Goal: Task Accomplishment & Management: Complete application form

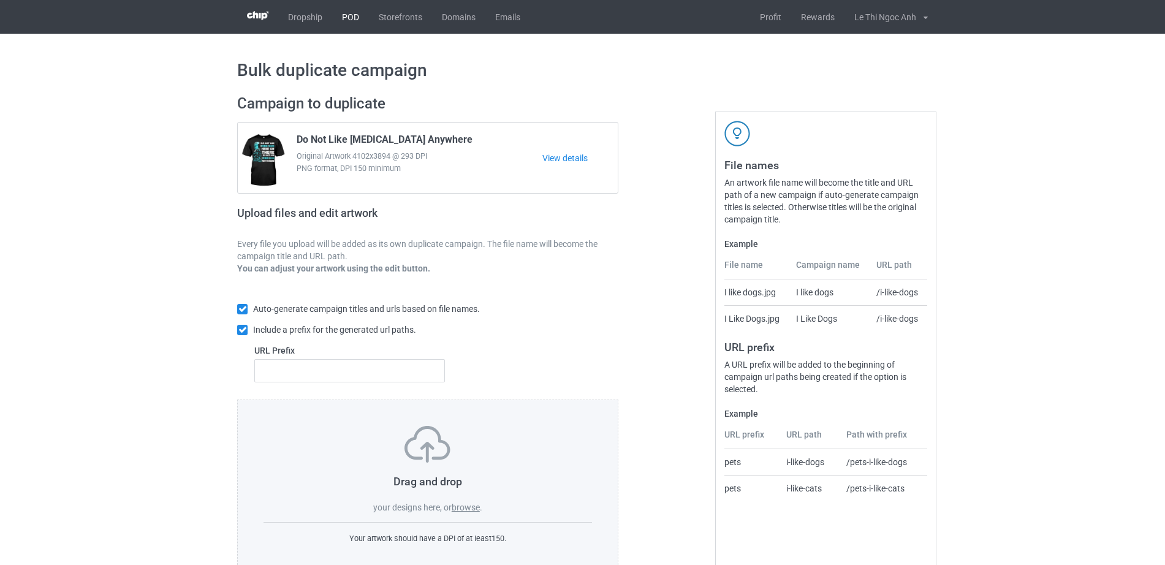
click at [354, 15] on link "POD" at bounding box center [350, 17] width 37 height 34
click at [467, 509] on label "browse" at bounding box center [466, 508] width 28 height 10
click at [0, 0] on input "browse" at bounding box center [0, 0] width 0 height 0
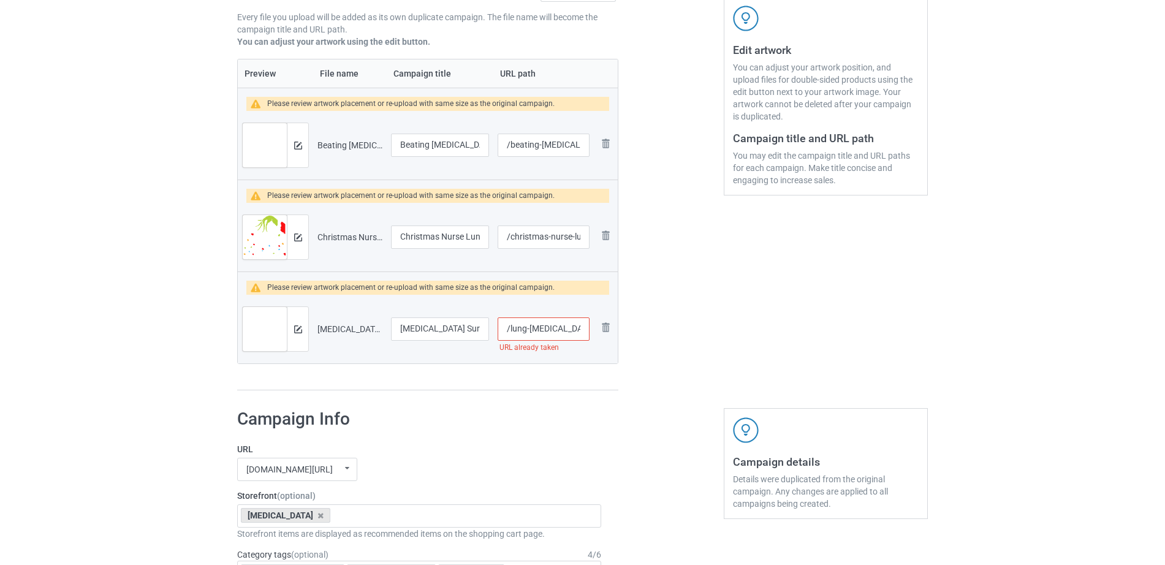
scroll to position [0, 7]
drag, startPoint x: 522, startPoint y: 322, endPoint x: 596, endPoint y: 323, distance: 74.2
click at [596, 323] on tr "Preview and edit artwork Lung Cancer Survivor.png Lung Cancer Survivor /lung-ca…" at bounding box center [428, 329] width 380 height 69
click at [579, 323] on input "/lung-[MEDICAL_DATA]-survivor" at bounding box center [544, 329] width 92 height 23
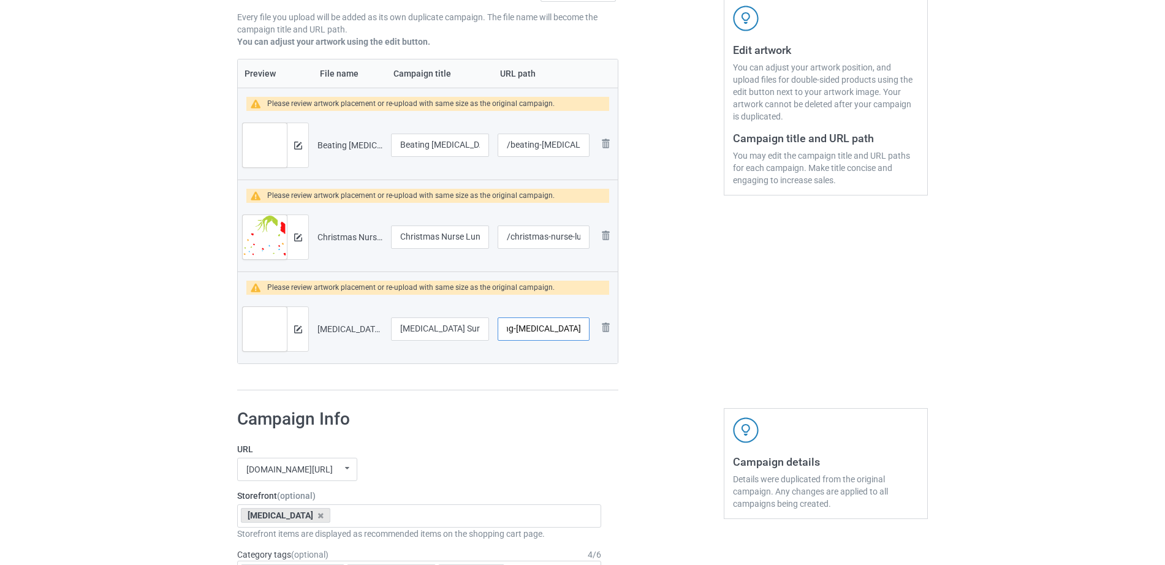
type input "/lung-cancer-survivor-1"
click at [667, 396] on div at bounding box center [671, 129] width 88 height 541
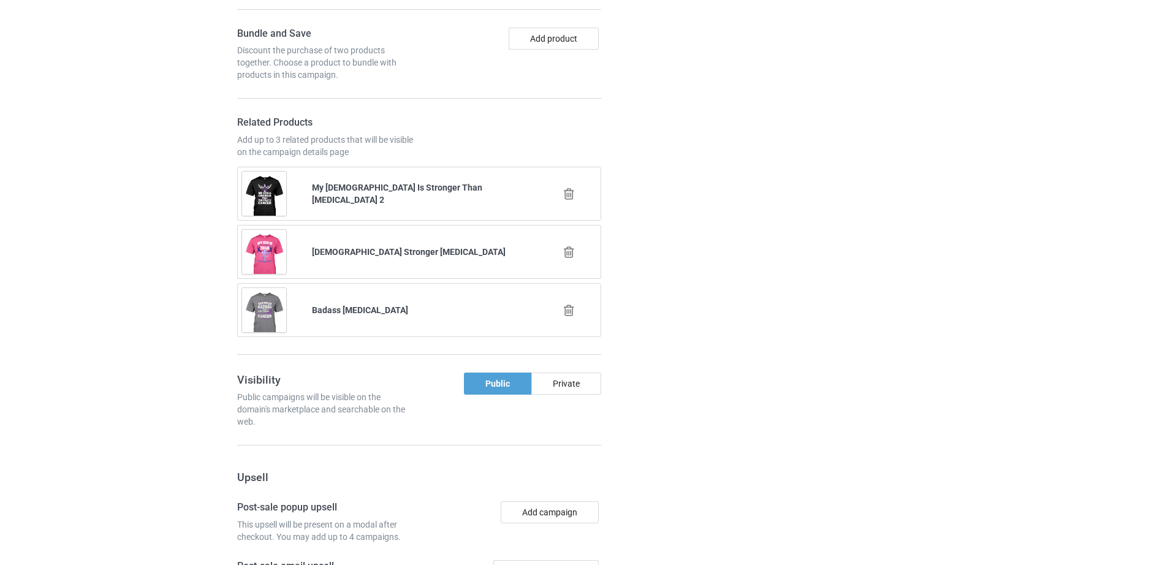
scroll to position [1070, 0]
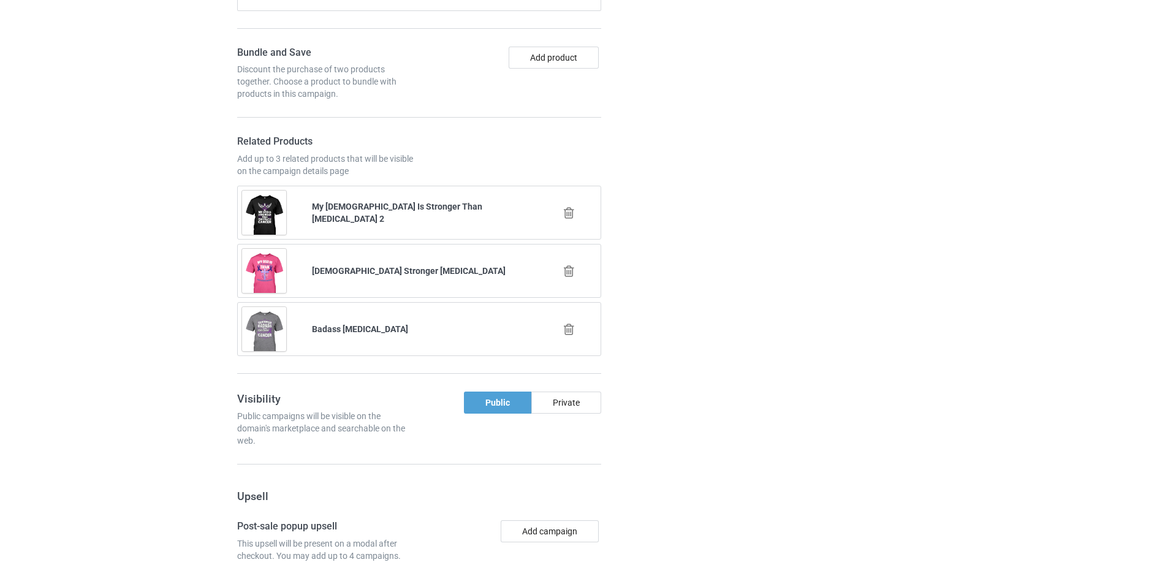
click at [565, 212] on icon at bounding box center [568, 213] width 15 height 13
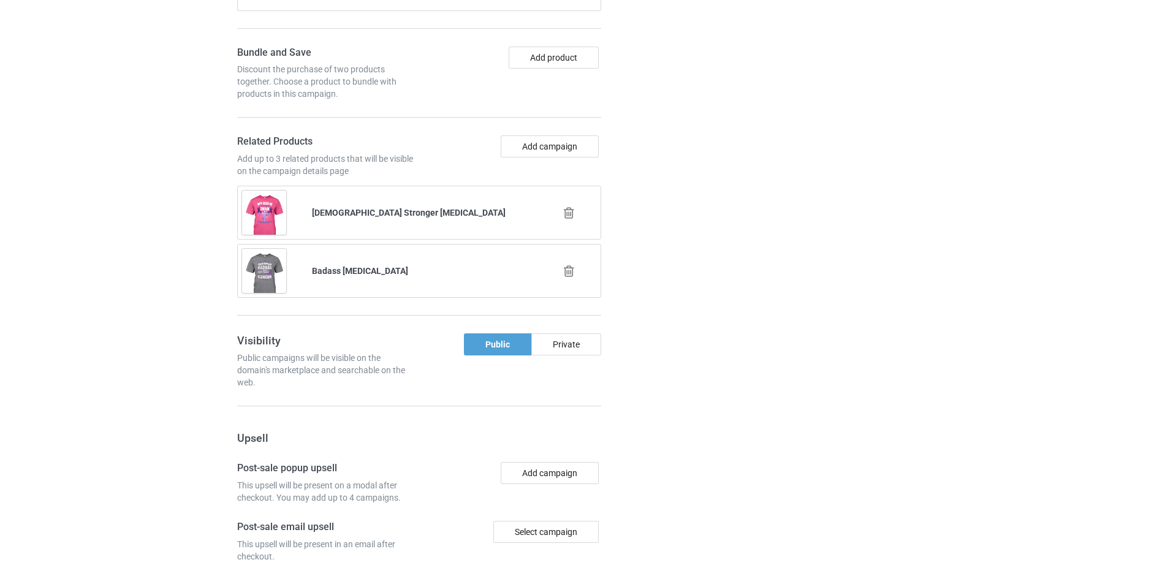
click at [565, 212] on icon at bounding box center [568, 213] width 15 height 13
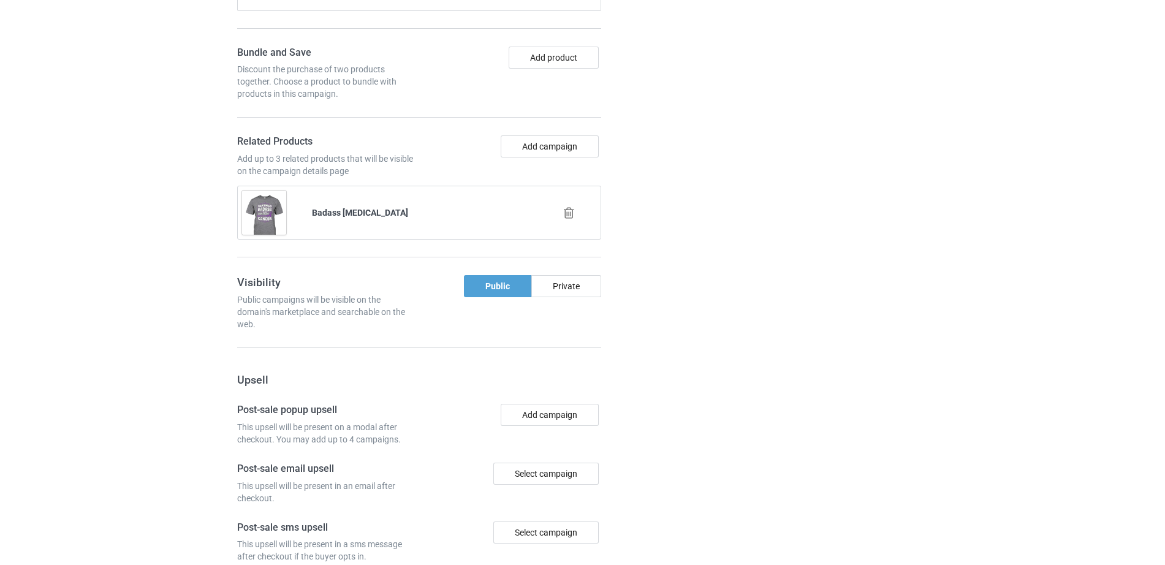
click at [565, 212] on icon at bounding box center [568, 213] width 15 height 13
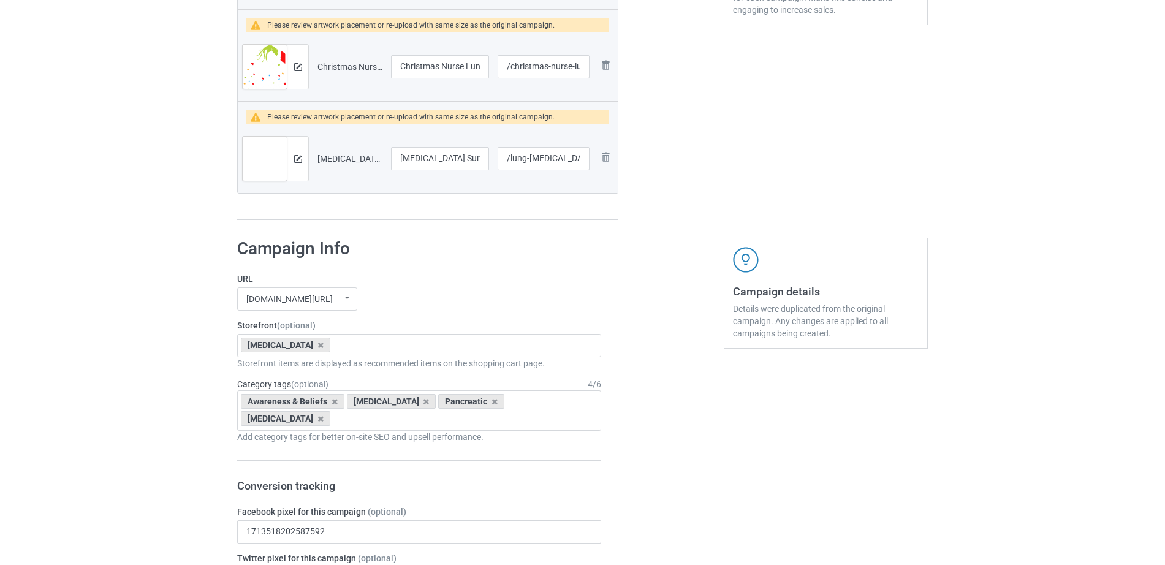
scroll to position [401, 0]
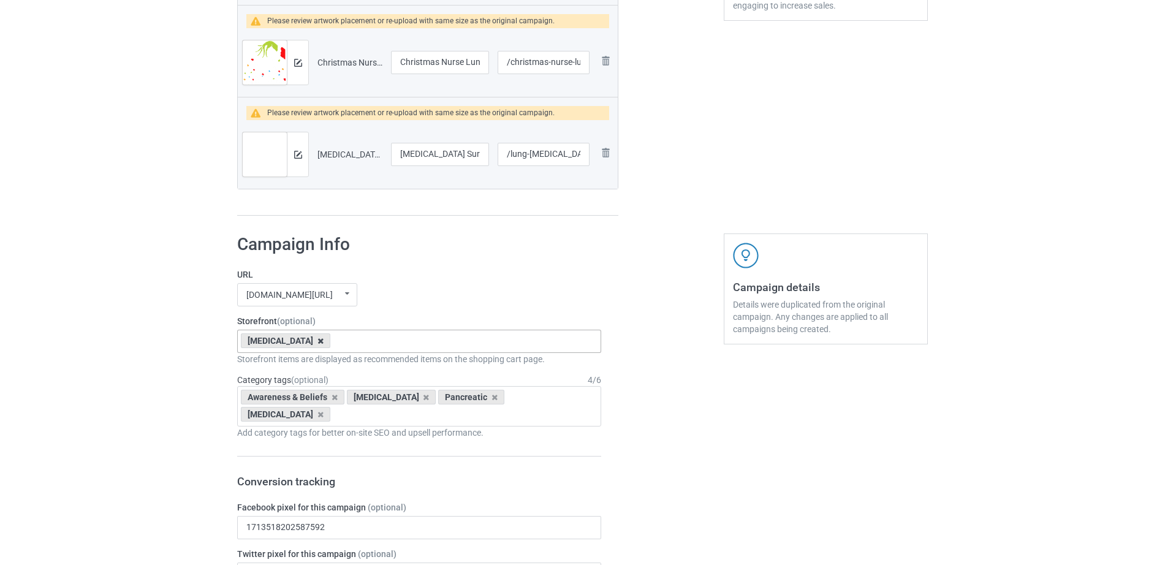
click at [324, 340] on icon at bounding box center [321, 341] width 6 height 8
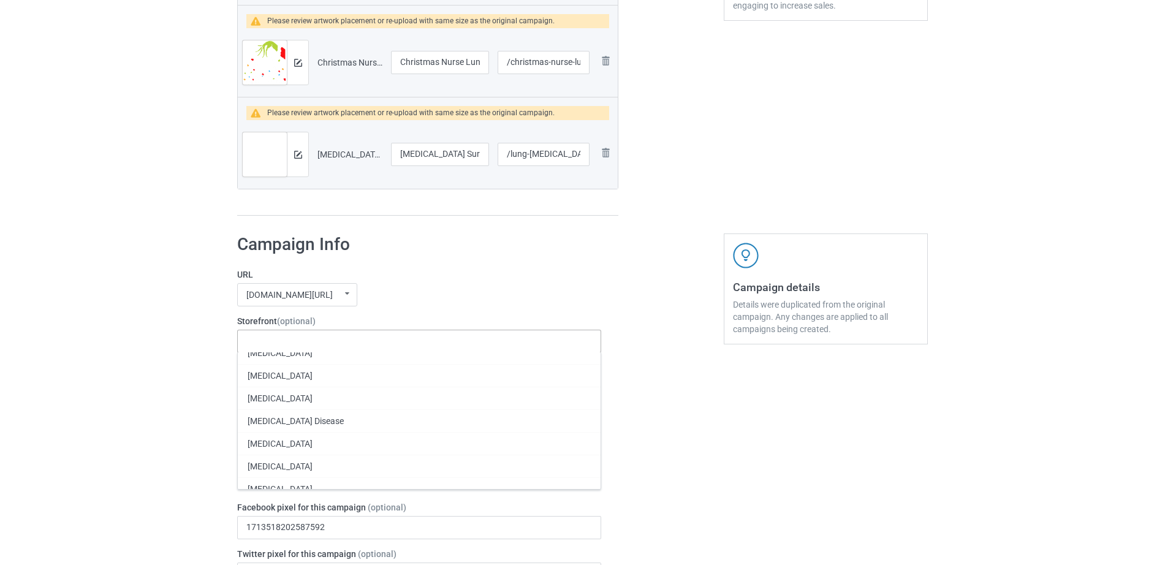
scroll to position [494, 0]
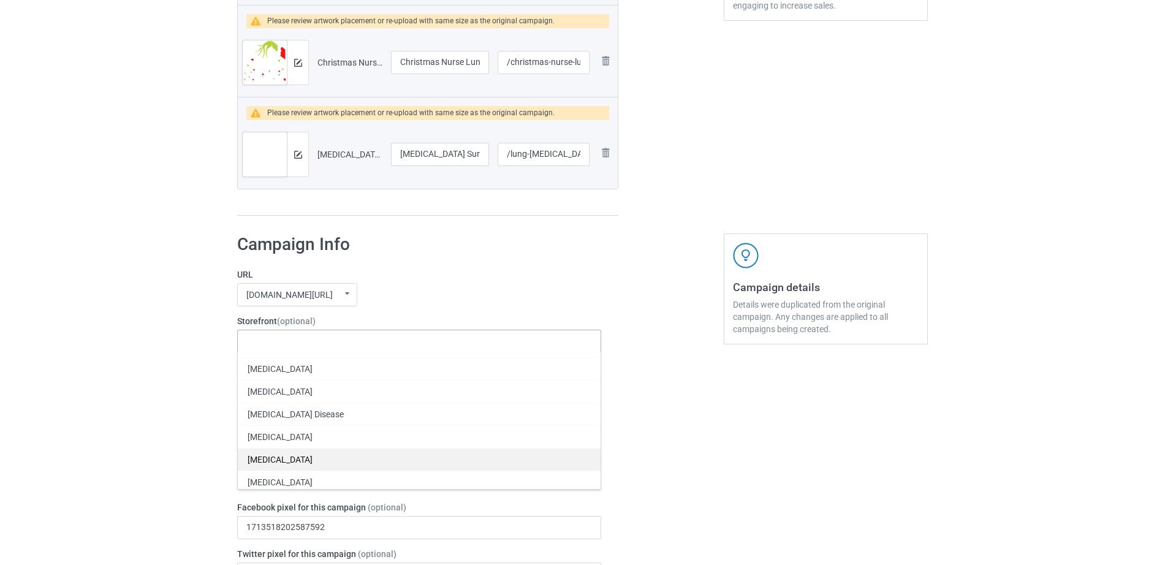
click at [270, 463] on div "[MEDICAL_DATA]" at bounding box center [419, 459] width 363 height 23
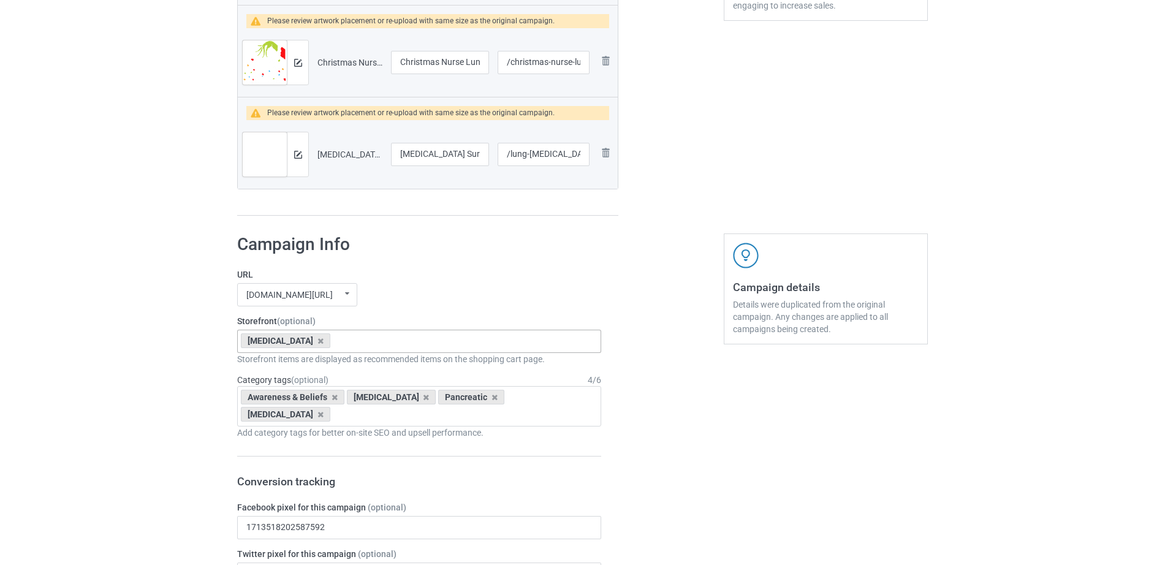
click at [324, 411] on icon at bounding box center [321, 415] width 6 height 8
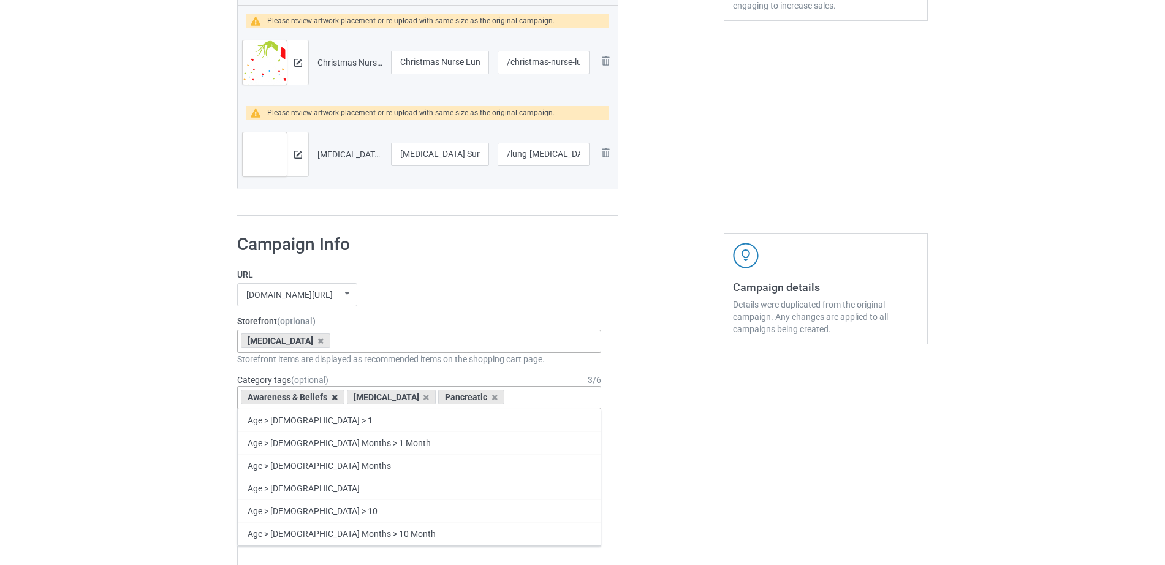
click at [332, 398] on icon at bounding box center [335, 398] width 6 height 8
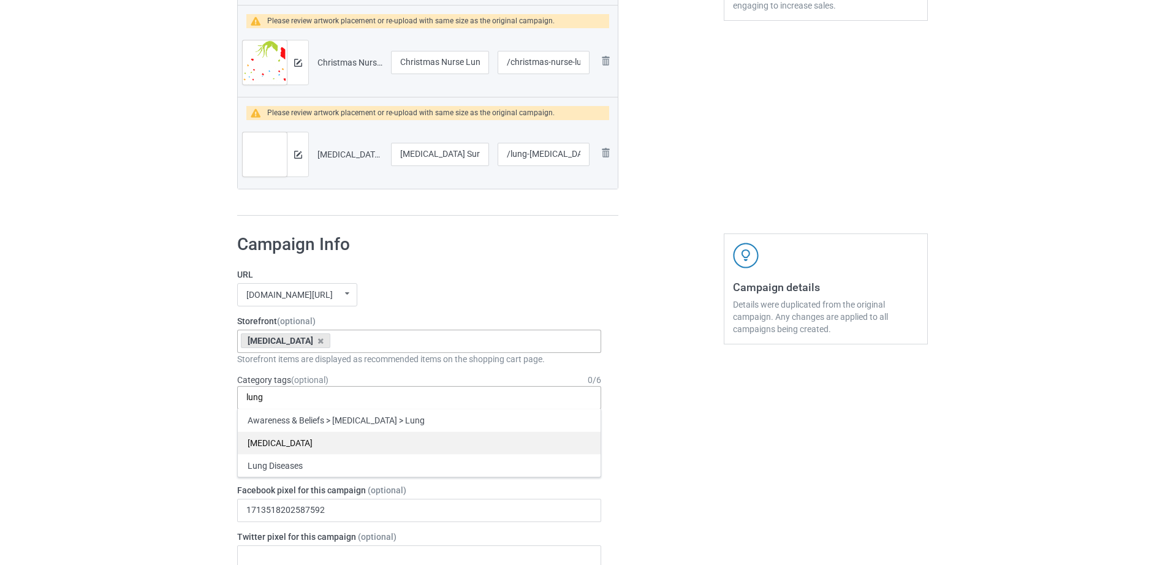
type input "lung"
click at [267, 447] on div "[MEDICAL_DATA]" at bounding box center [419, 443] width 363 height 23
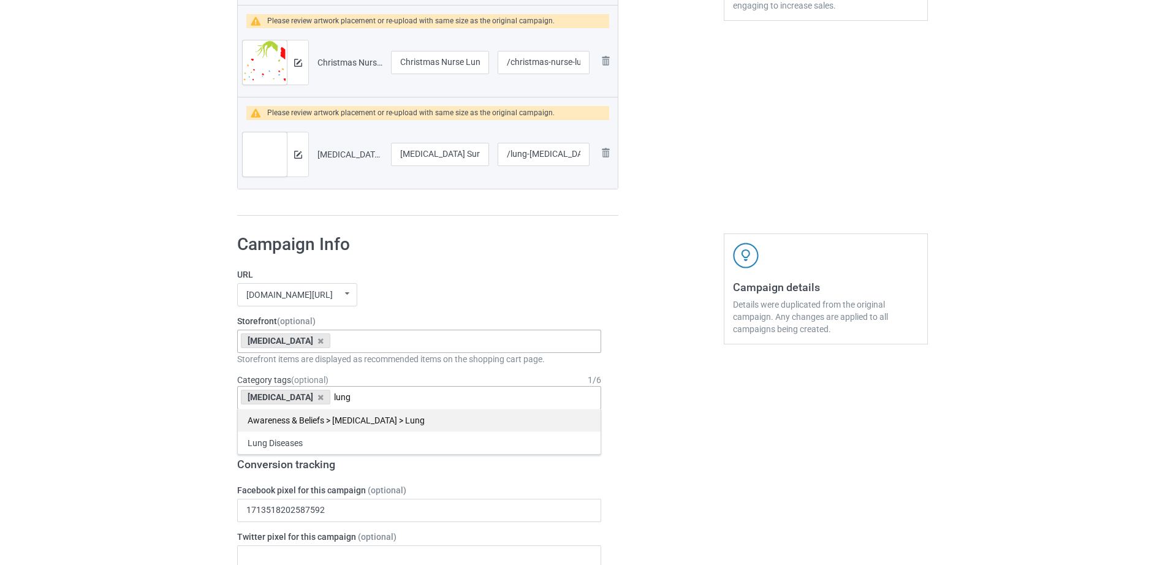
type input "lung"
click at [336, 418] on div "Awareness & Beliefs > [MEDICAL_DATA] > Lung" at bounding box center [419, 420] width 363 height 23
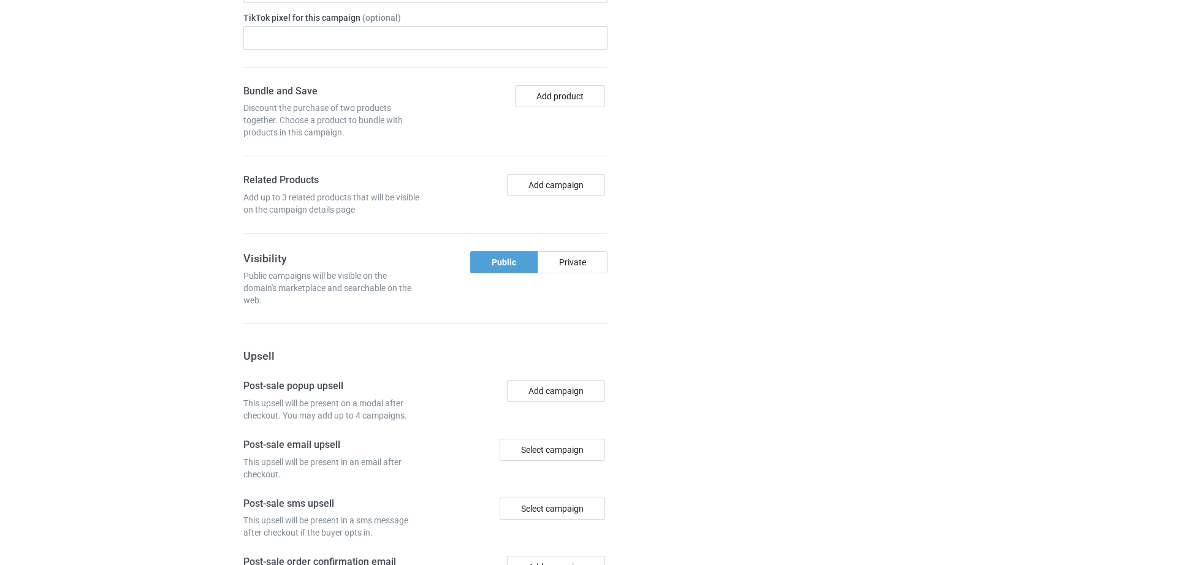
scroll to position [1108, 0]
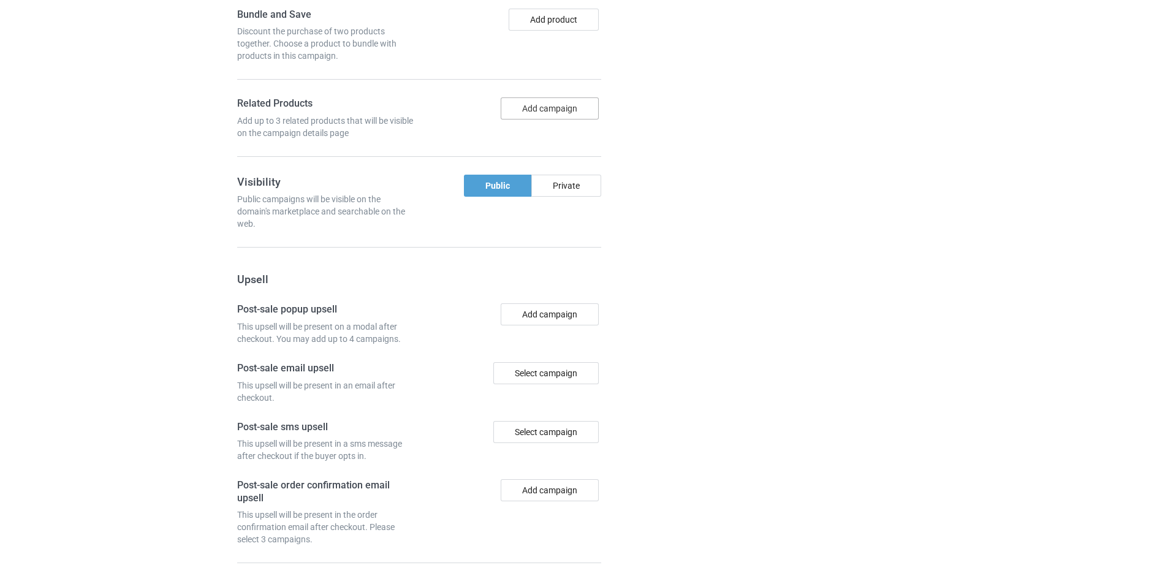
click at [554, 97] on button "Add campaign" at bounding box center [550, 108] width 98 height 22
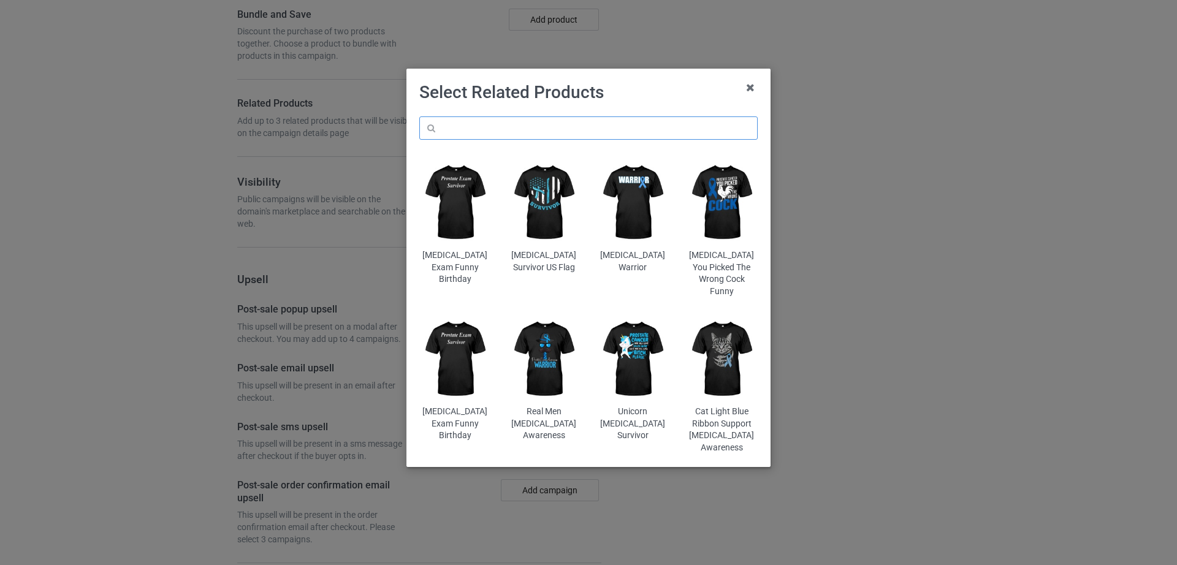
click at [466, 139] on input "text" at bounding box center [588, 127] width 338 height 23
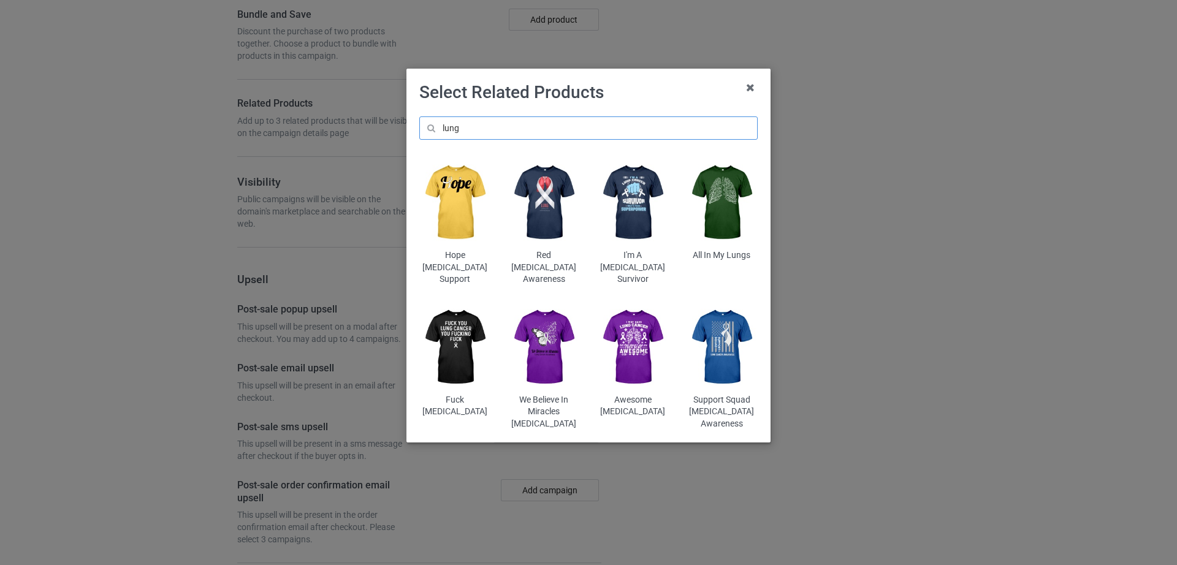
type input "lung"
click at [535, 314] on img at bounding box center [544, 347] width 72 height 89
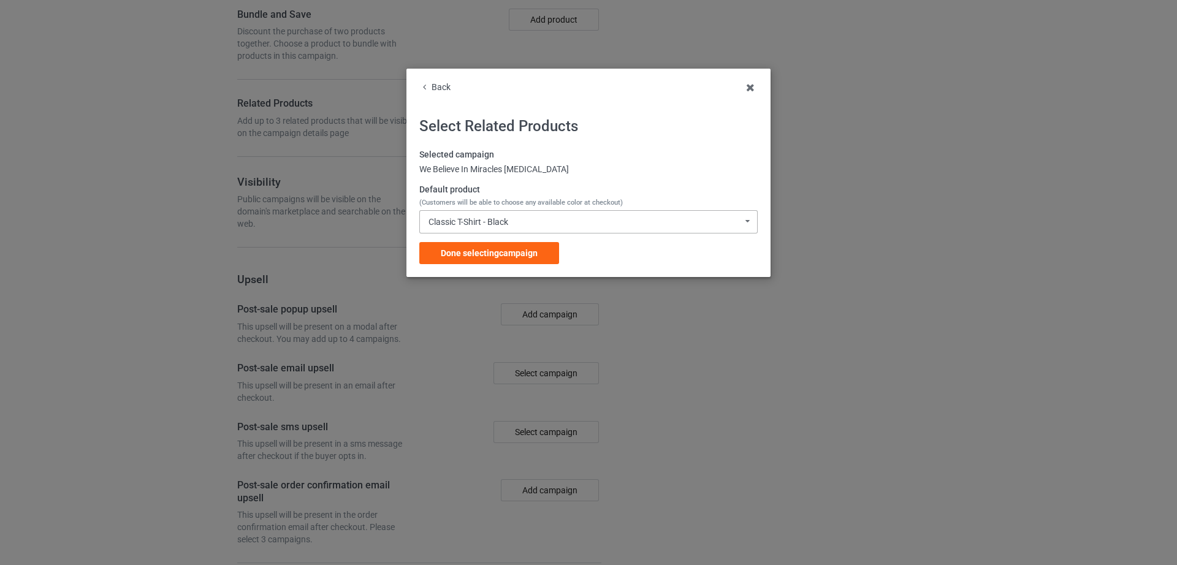
click at [519, 214] on div "Classic T-Shirt - Black Classic T-Shirt - Black Classic T-Shirt - White Classic…" at bounding box center [588, 221] width 338 height 23
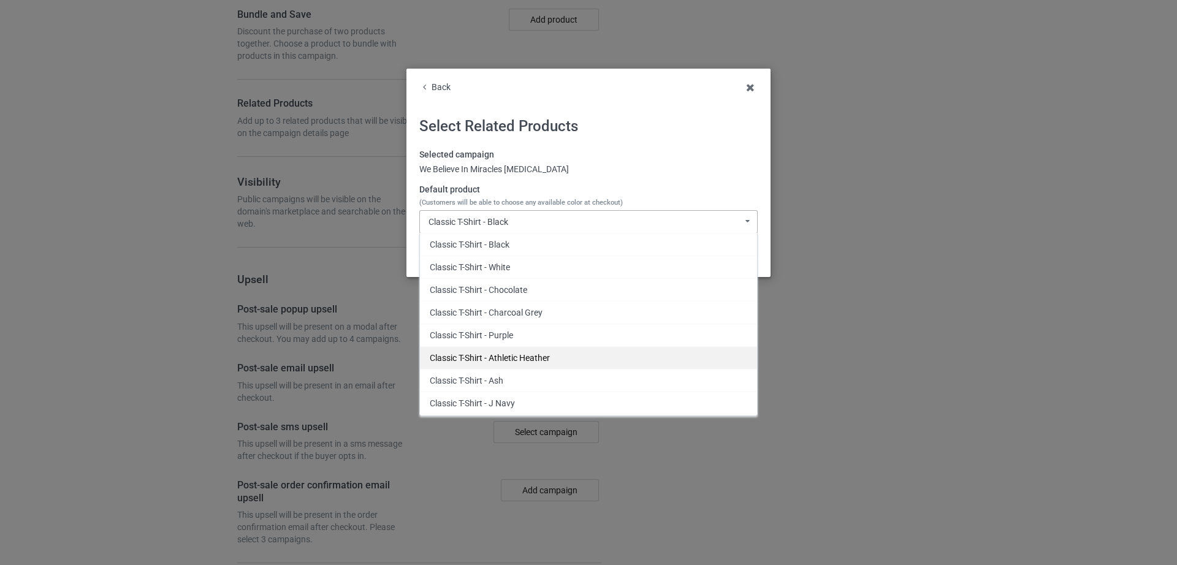
click at [521, 350] on div "Classic T-Shirt - Athletic Heather" at bounding box center [588, 357] width 337 height 23
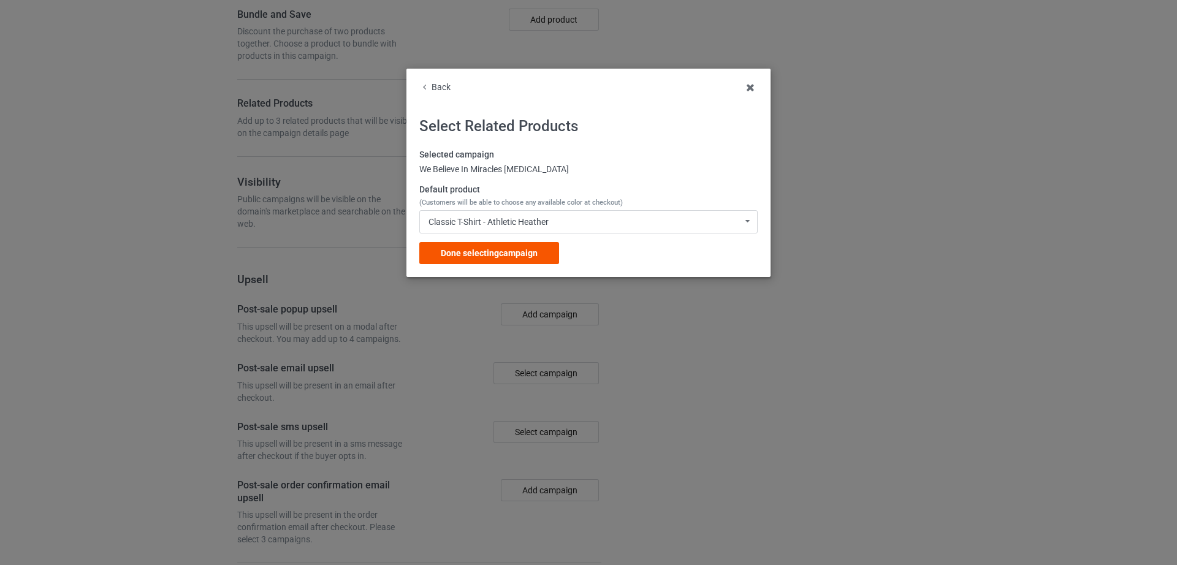
click at [528, 252] on span "Done selecting campaign" at bounding box center [489, 253] width 97 height 10
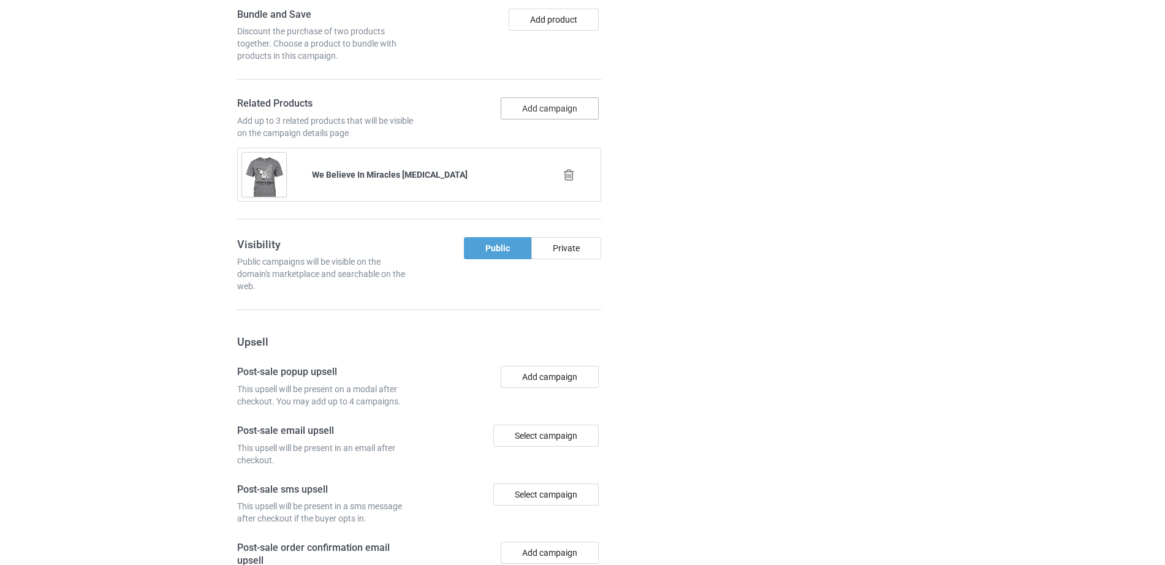
click at [535, 97] on button "Add campaign" at bounding box center [550, 108] width 98 height 22
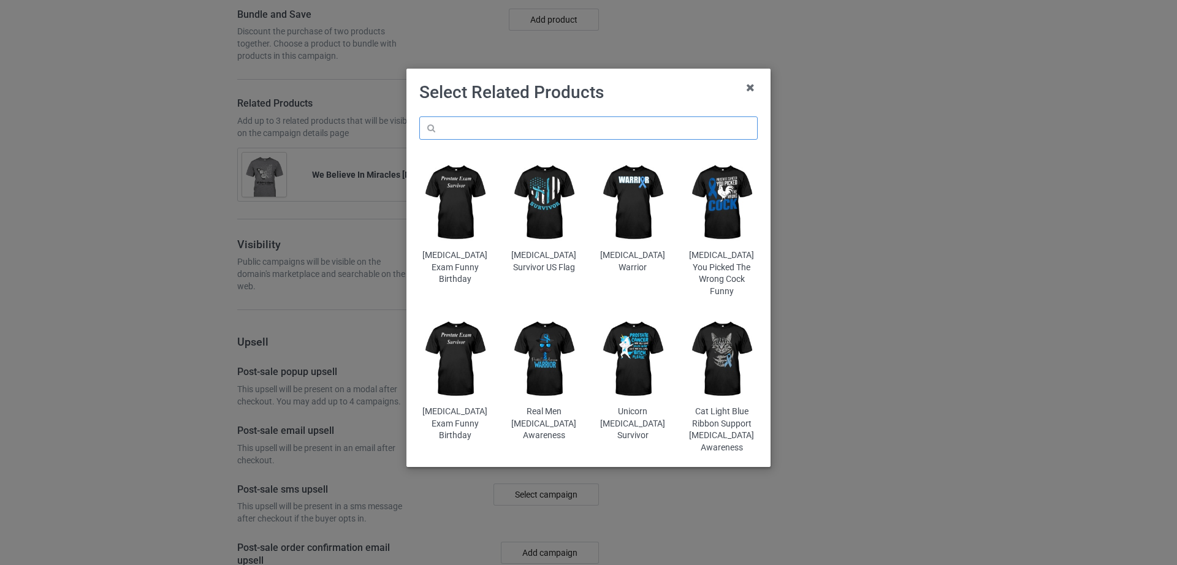
click at [498, 123] on input "text" at bounding box center [588, 127] width 338 height 23
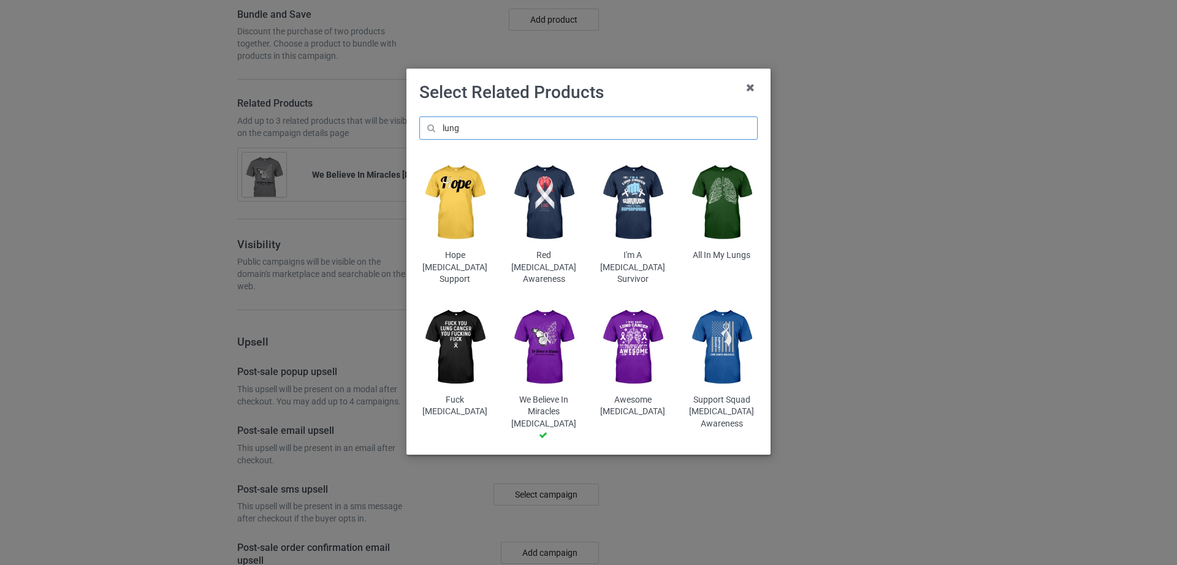
type input "lung"
click at [631, 353] on img at bounding box center [633, 347] width 72 height 89
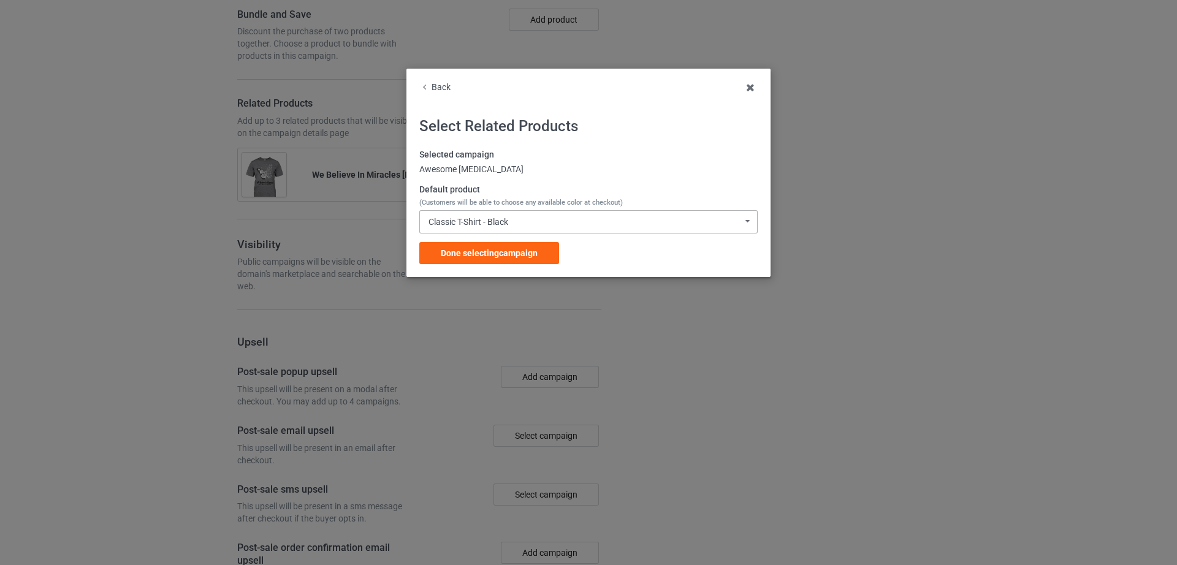
click at [523, 225] on div "Classic T-Shirt - Black Classic T-Shirt - Black Classic T-Shirt - White Classic…" at bounding box center [588, 221] width 338 height 23
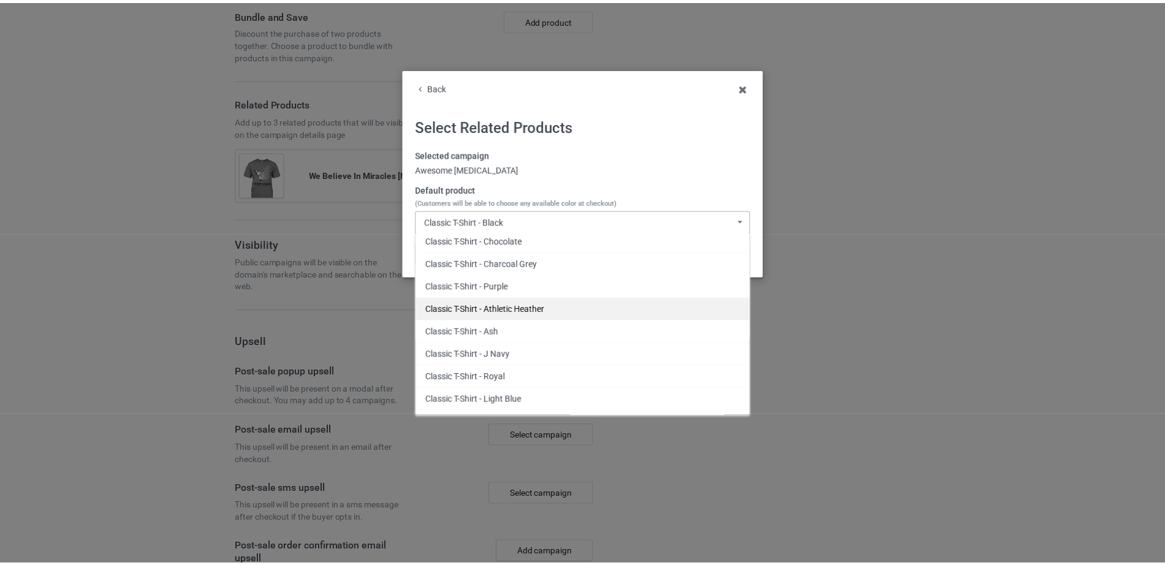
scroll to position [51, 0]
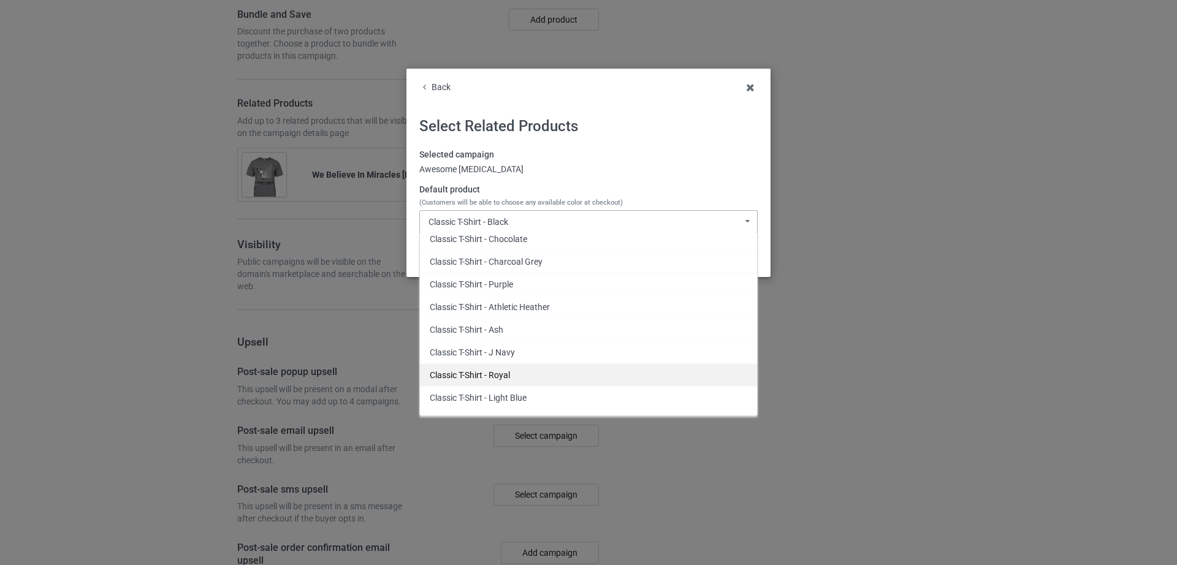
click at [485, 370] on div "Classic T-Shirt - Royal" at bounding box center [588, 374] width 337 height 23
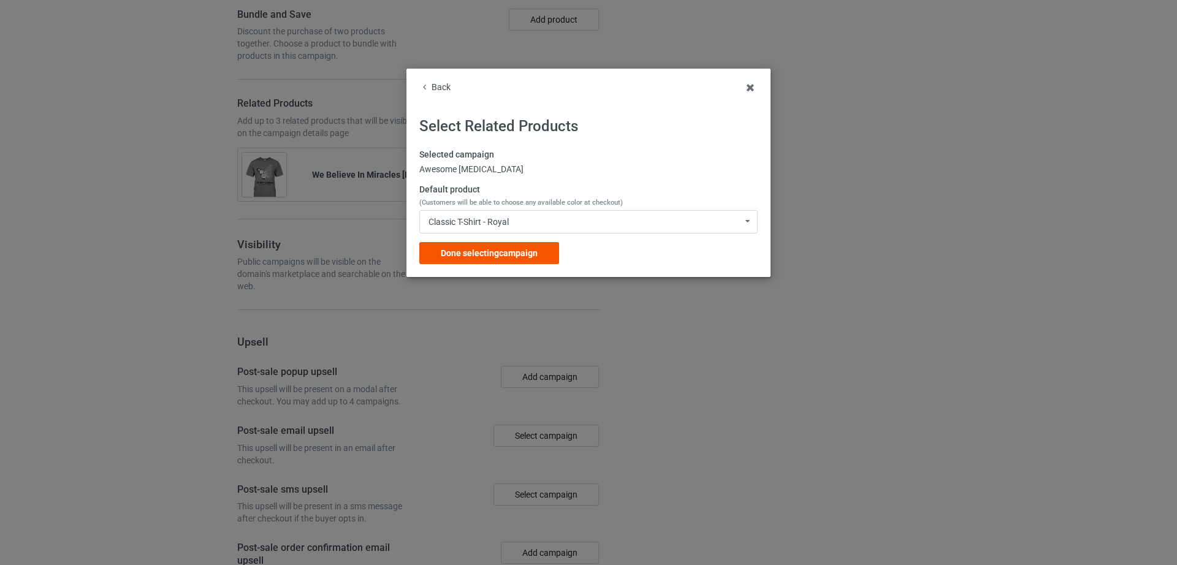
click at [496, 253] on span "Done selecting campaign" at bounding box center [489, 253] width 97 height 10
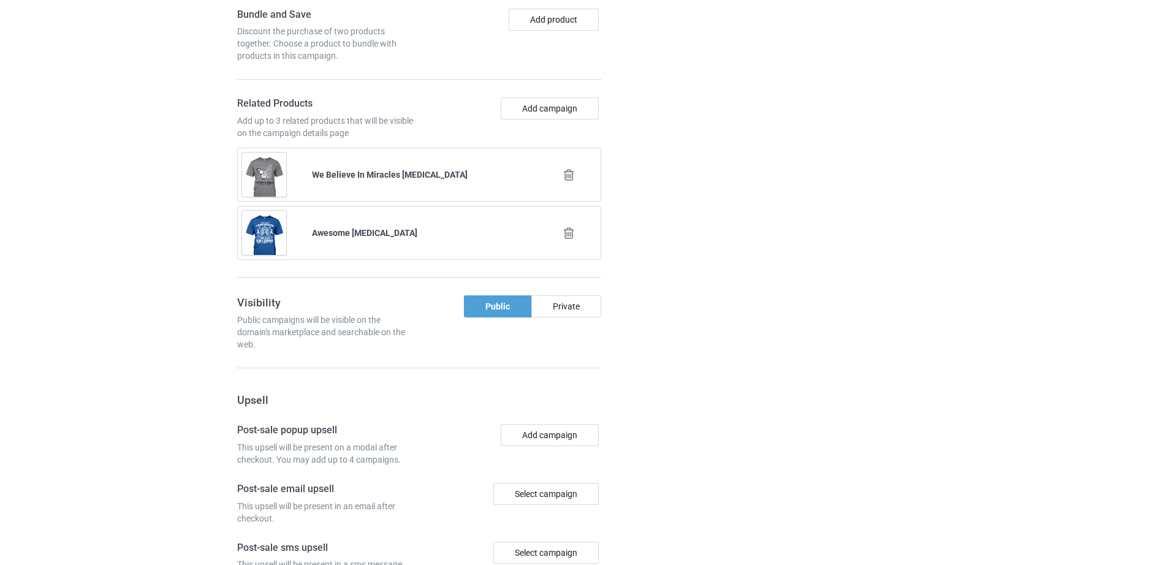
click at [756, 389] on div "Campaign details Details were duplicated from the original campaign. Any change…" at bounding box center [825, 150] width 221 height 1263
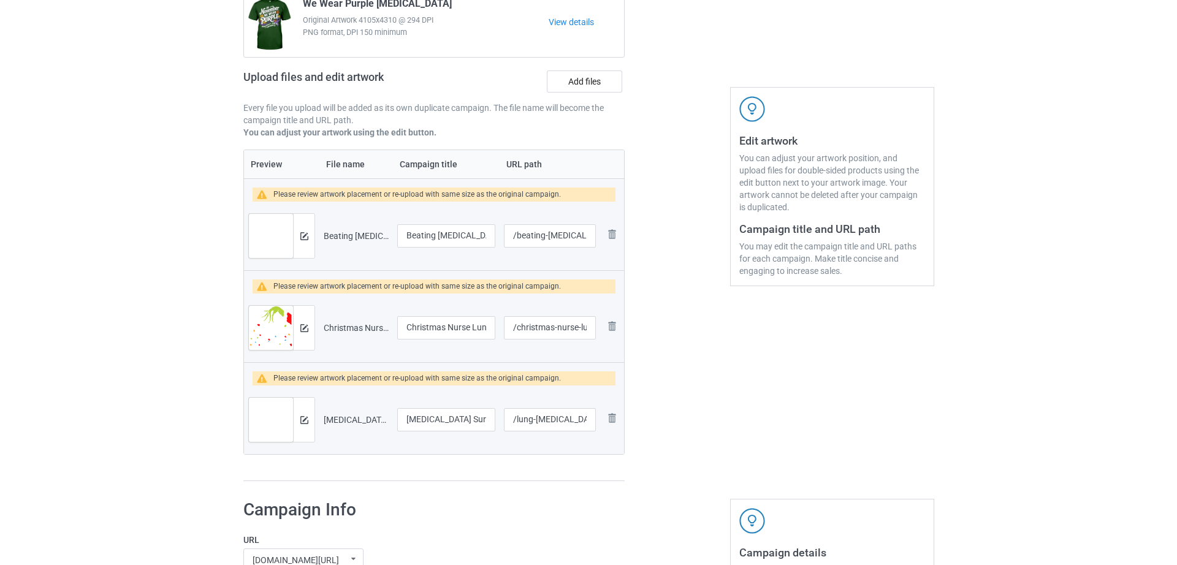
scroll to position [66, 0]
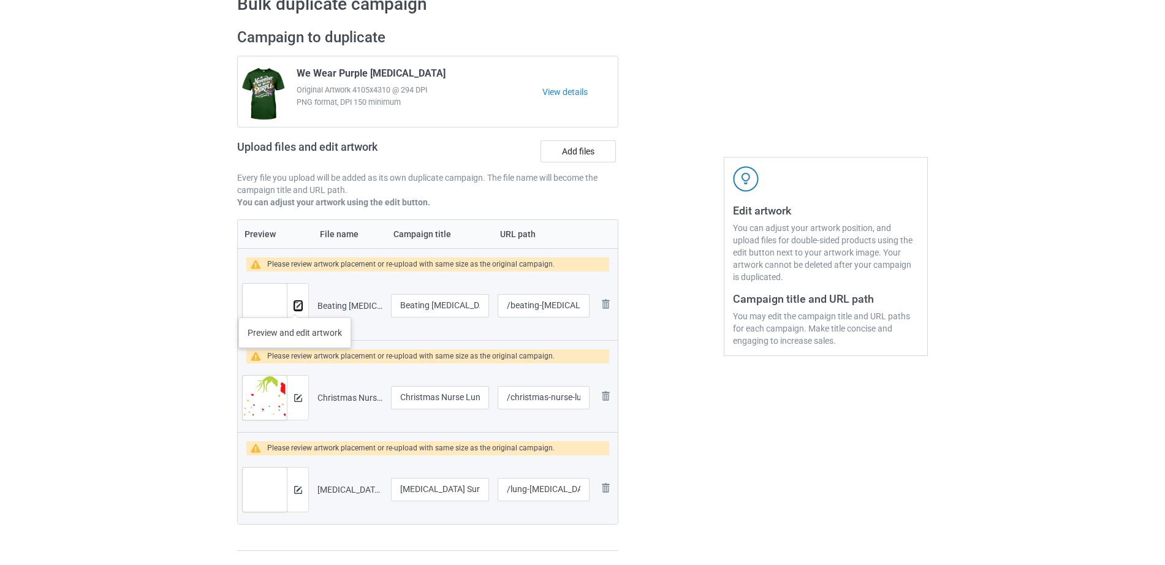
click at [295, 305] on img at bounding box center [298, 306] width 8 height 8
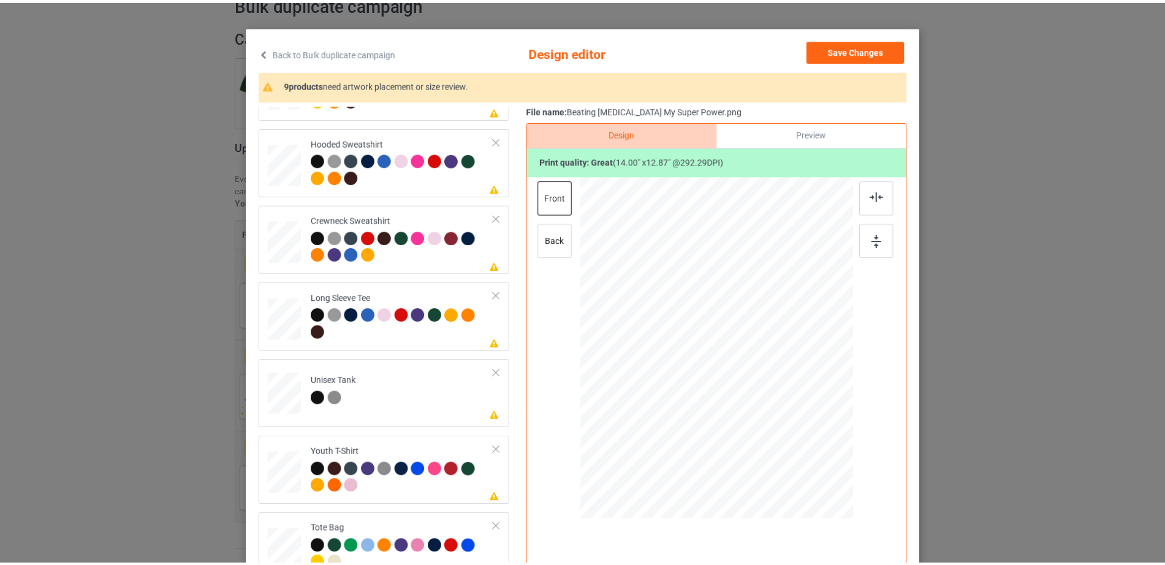
scroll to position [0, 0]
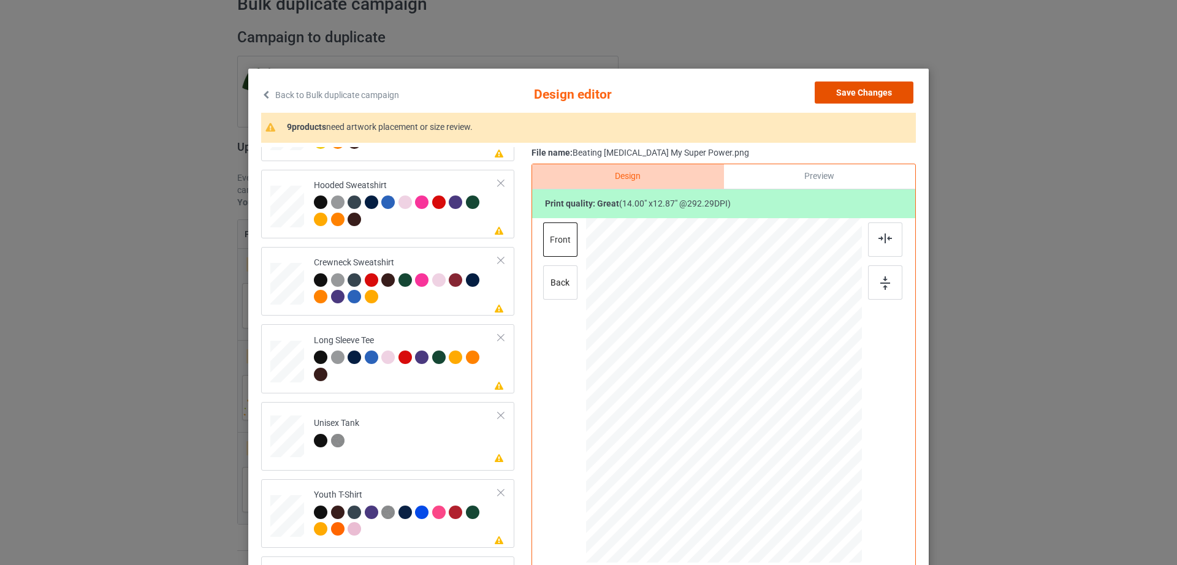
click at [885, 93] on button "Save Changes" at bounding box center [864, 93] width 99 height 22
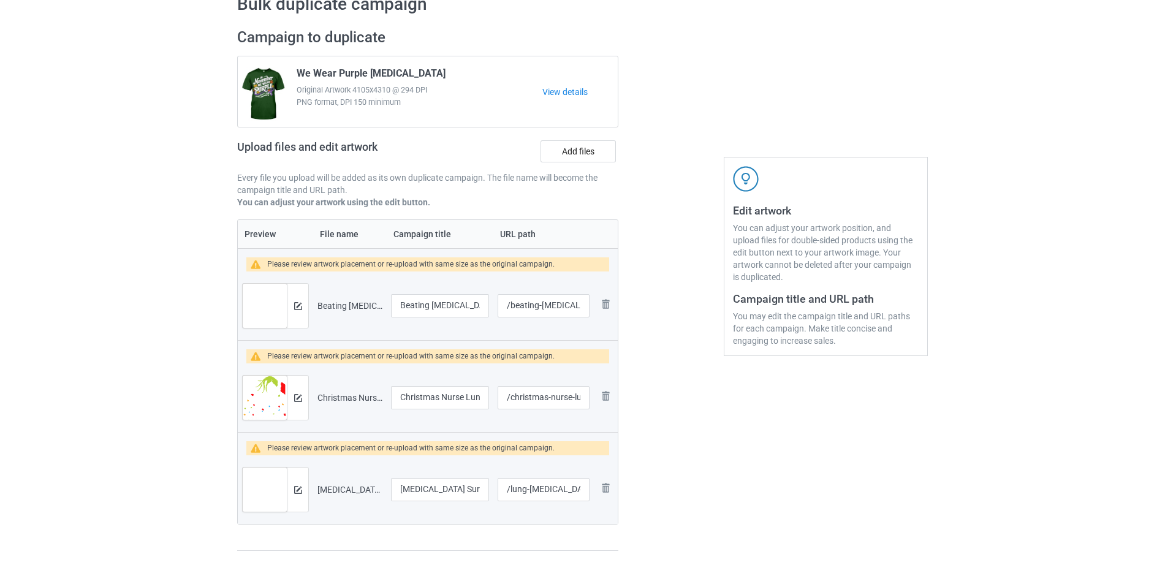
scroll to position [1324, 0]
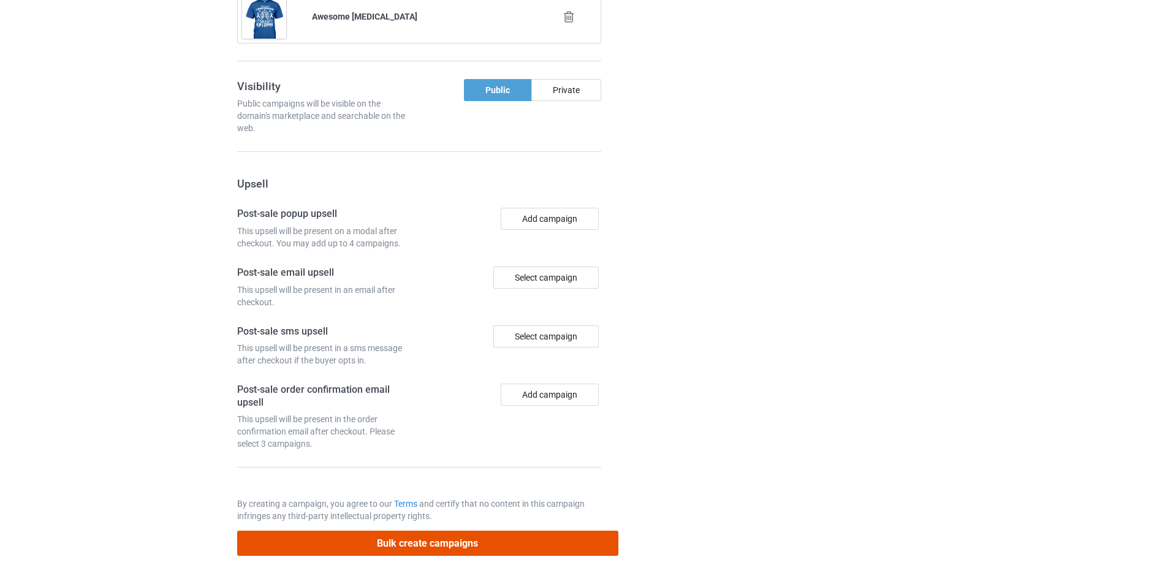
click at [440, 536] on button "Bulk create campaigns" at bounding box center [427, 543] width 381 height 25
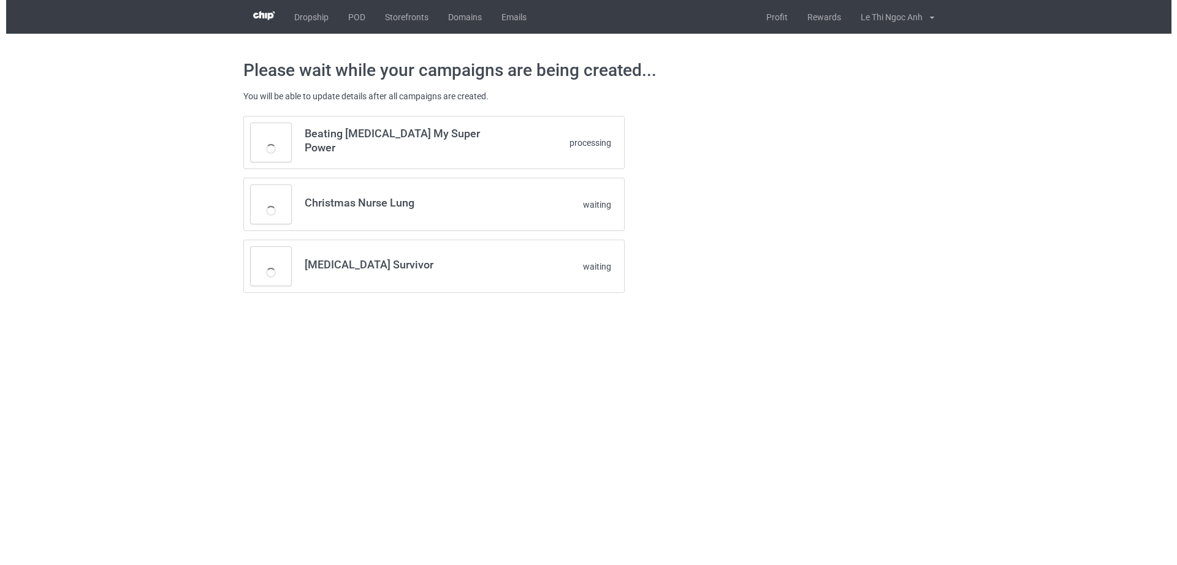
scroll to position [0, 0]
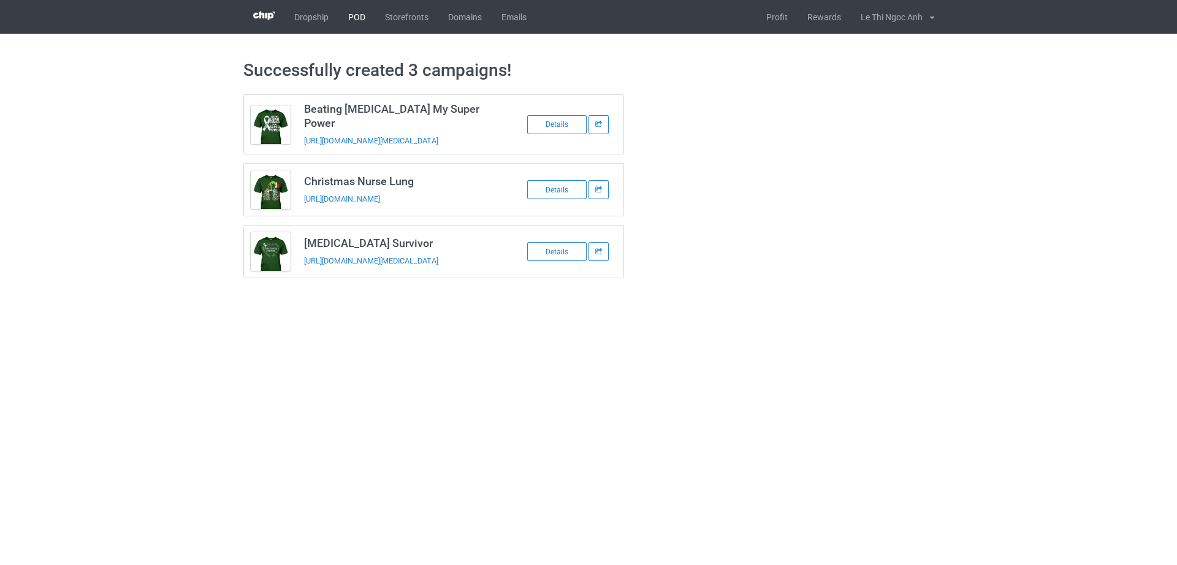
click at [354, 13] on link "POD" at bounding box center [356, 17] width 37 height 34
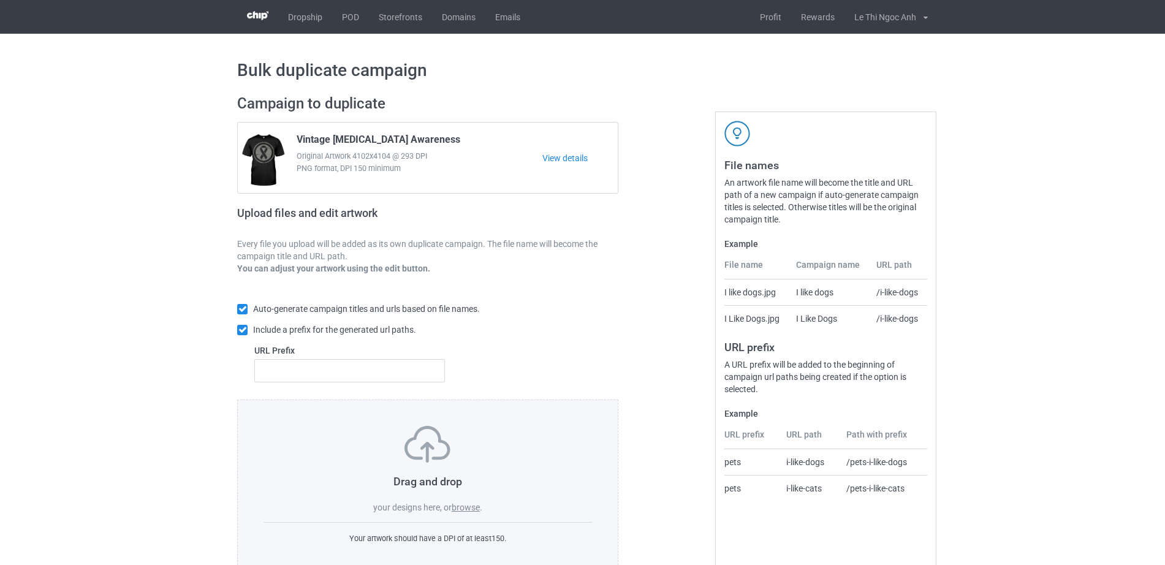
click at [479, 506] on label "browse" at bounding box center [466, 508] width 28 height 10
click at [0, 0] on input "browse" at bounding box center [0, 0] width 0 height 0
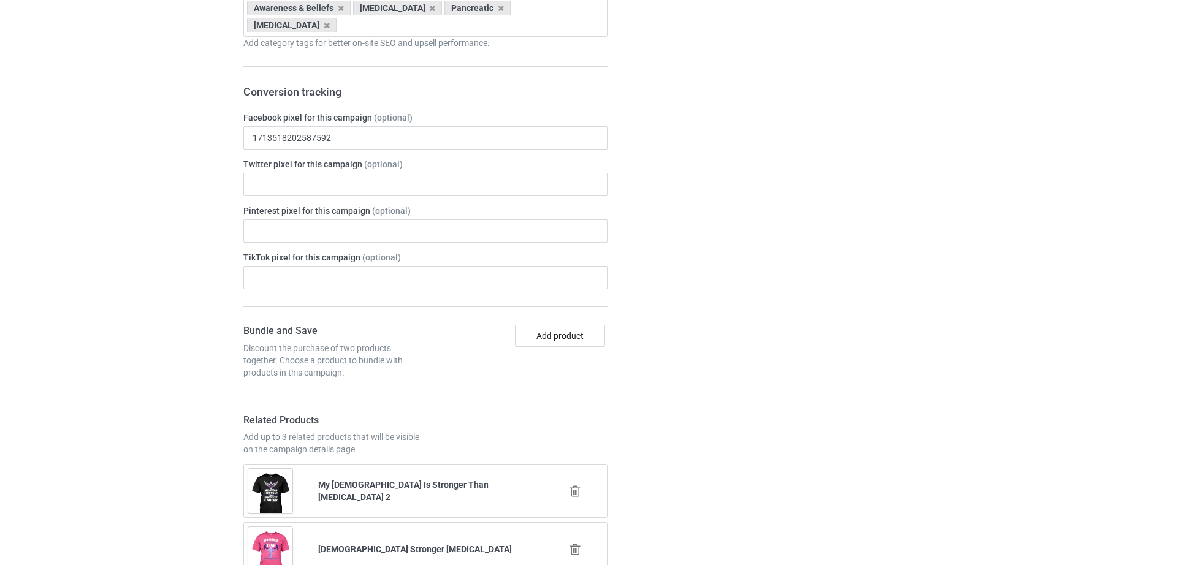
scroll to position [636, 0]
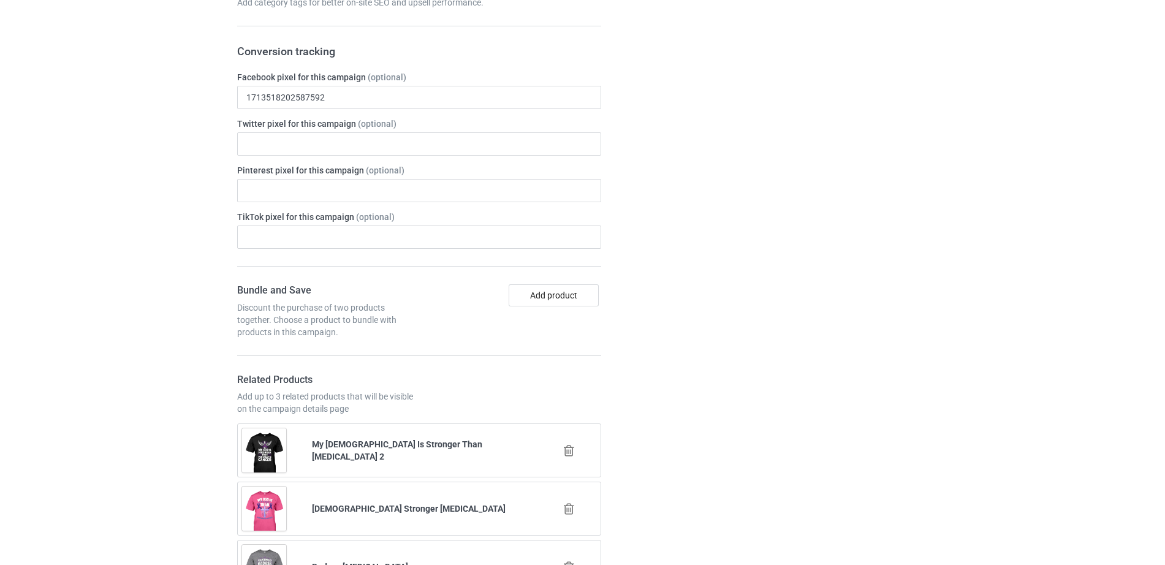
click at [569, 455] on icon at bounding box center [568, 450] width 15 height 13
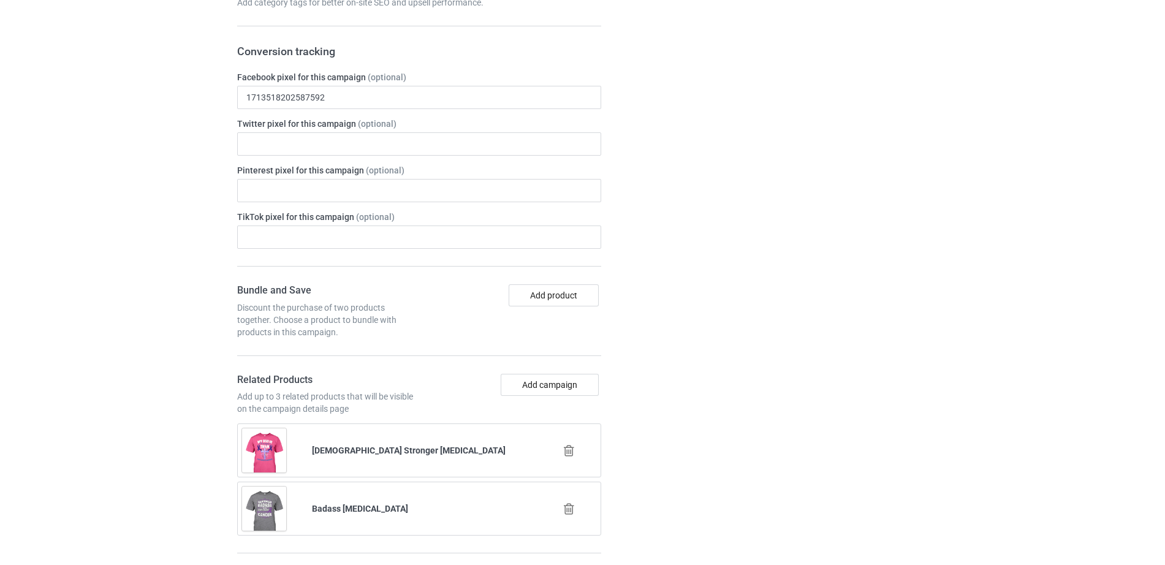
click at [569, 454] on icon at bounding box center [568, 450] width 15 height 13
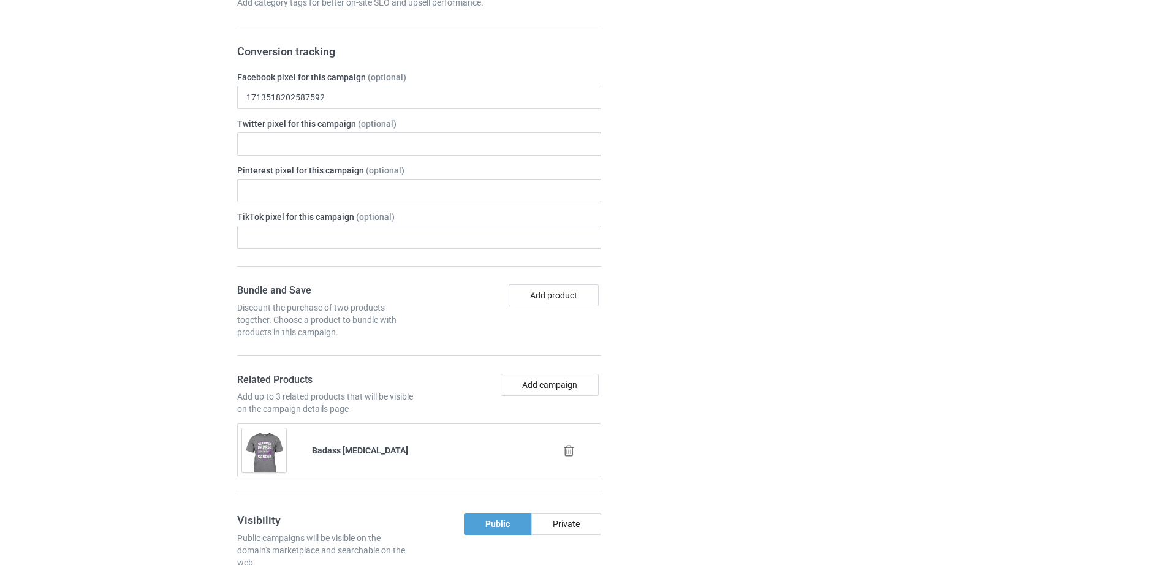
click at [569, 454] on icon at bounding box center [568, 450] width 15 height 13
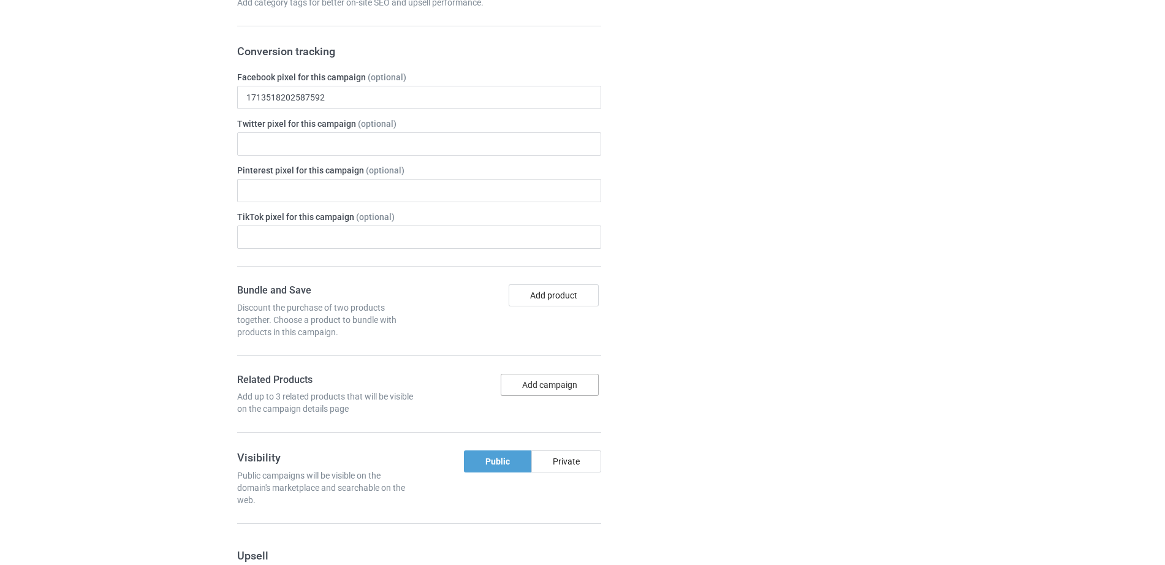
click at [544, 386] on button "Add campaign" at bounding box center [550, 385] width 98 height 22
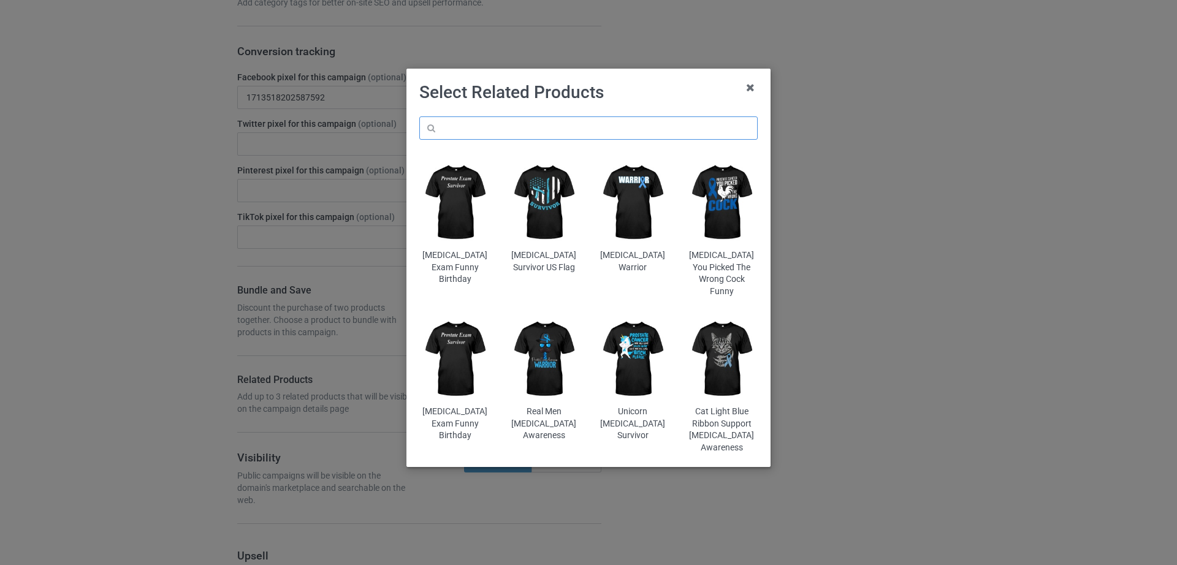
click at [541, 134] on input "text" at bounding box center [588, 127] width 338 height 23
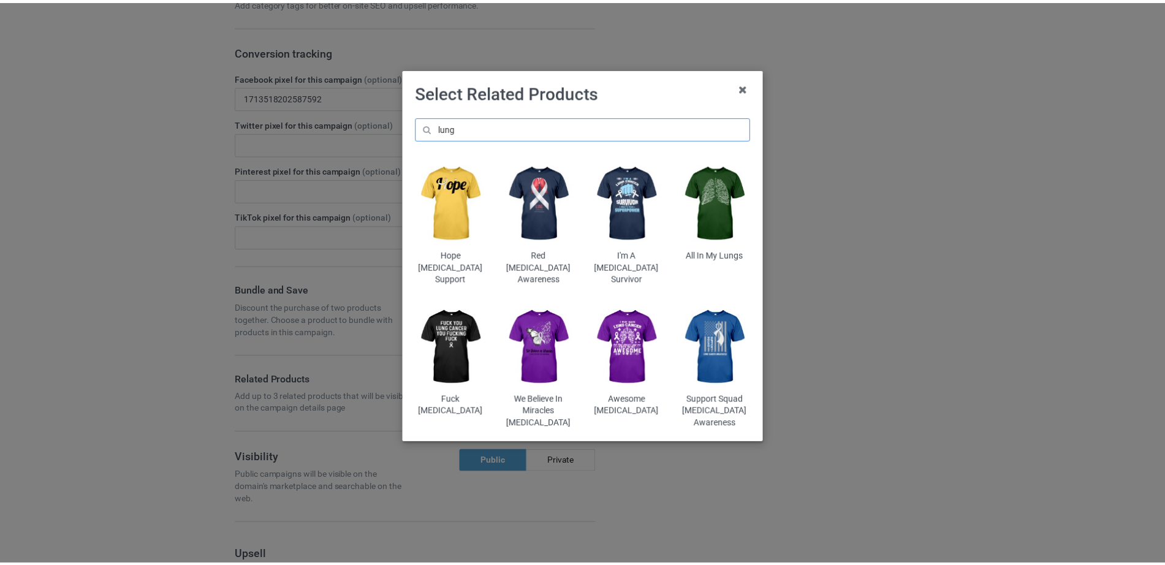
scroll to position [647, 0]
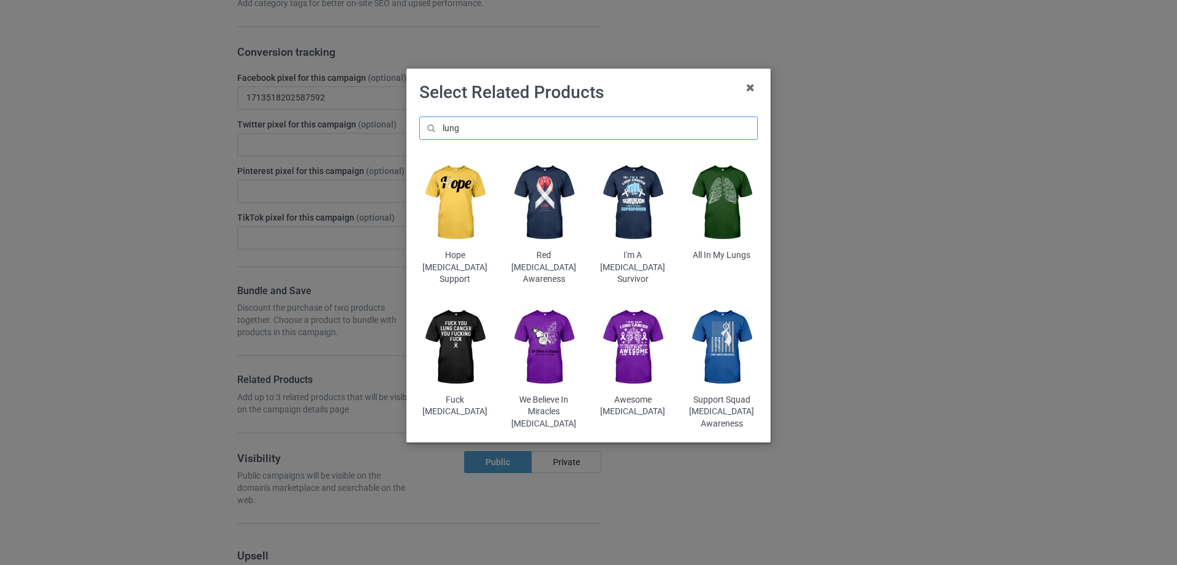
type input "lung"
click at [713, 316] on img at bounding box center [722, 347] width 72 height 89
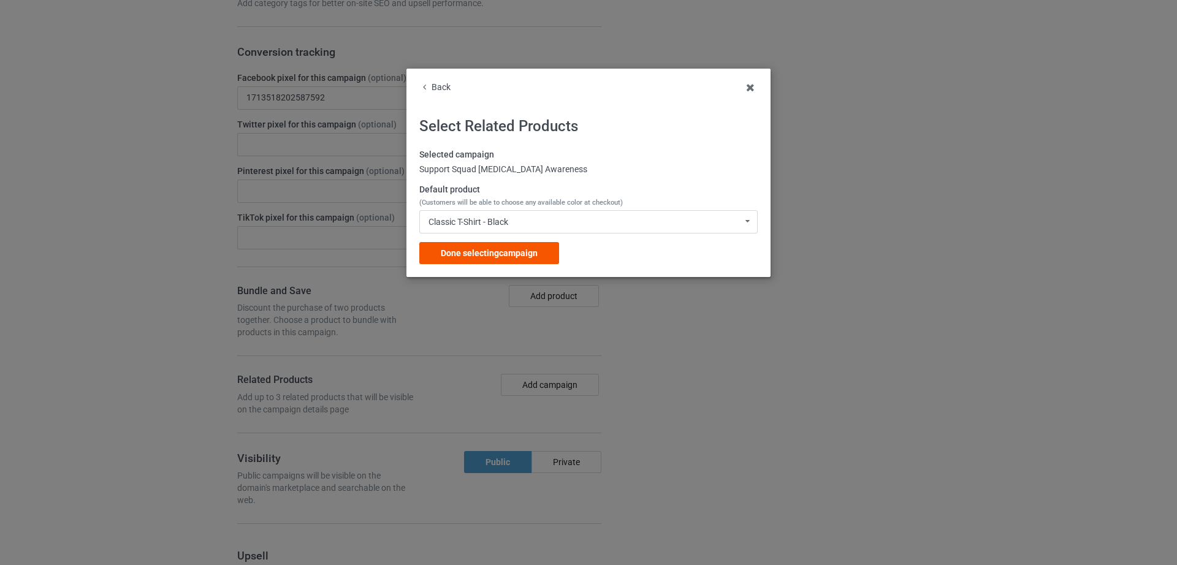
click at [473, 252] on span "Done selecting campaign" at bounding box center [489, 253] width 97 height 10
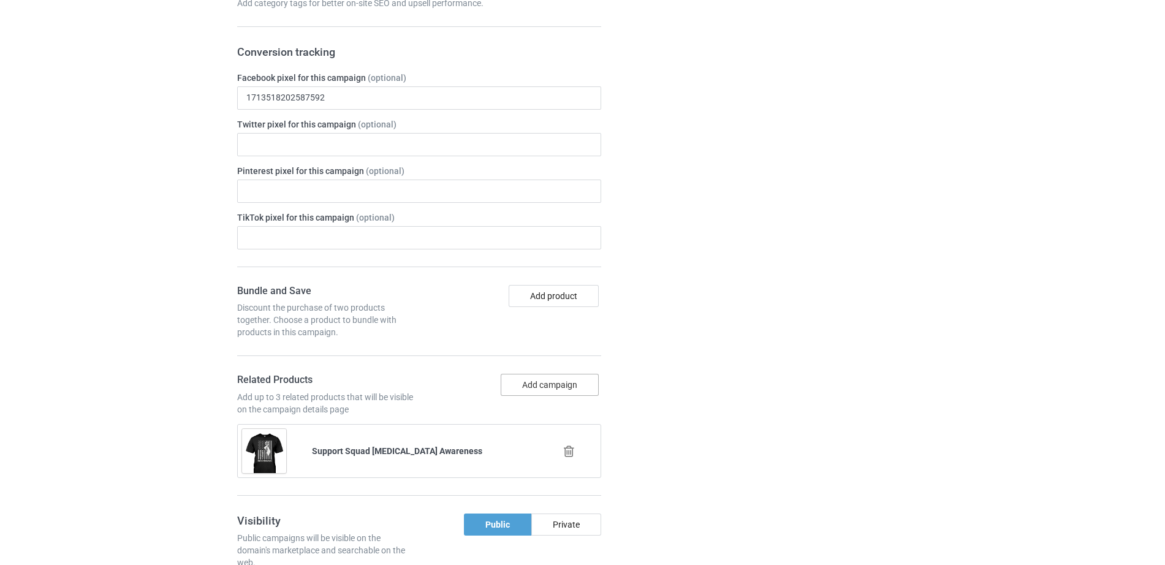
click at [531, 382] on button "Add campaign" at bounding box center [550, 385] width 98 height 22
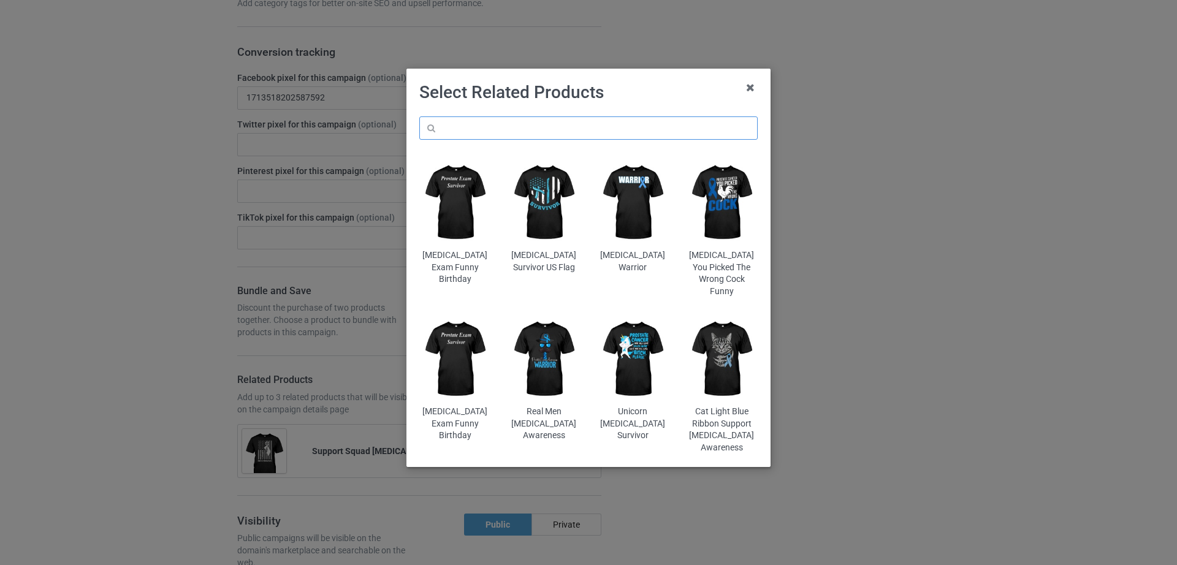
click at [505, 126] on input "text" at bounding box center [588, 127] width 338 height 23
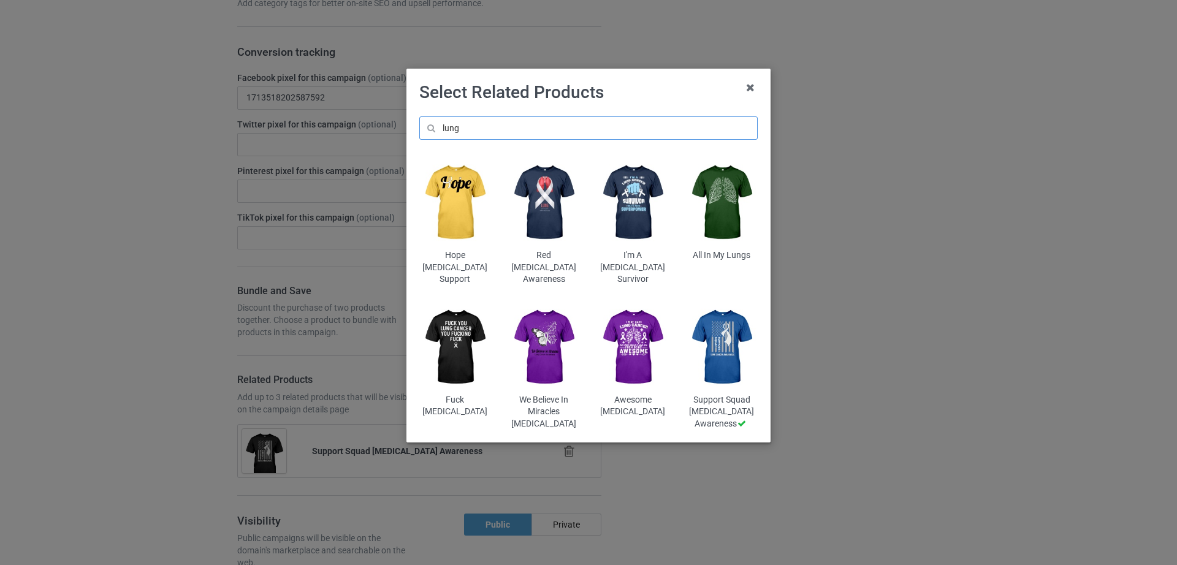
type input "lung"
click at [539, 213] on img at bounding box center [544, 202] width 72 height 89
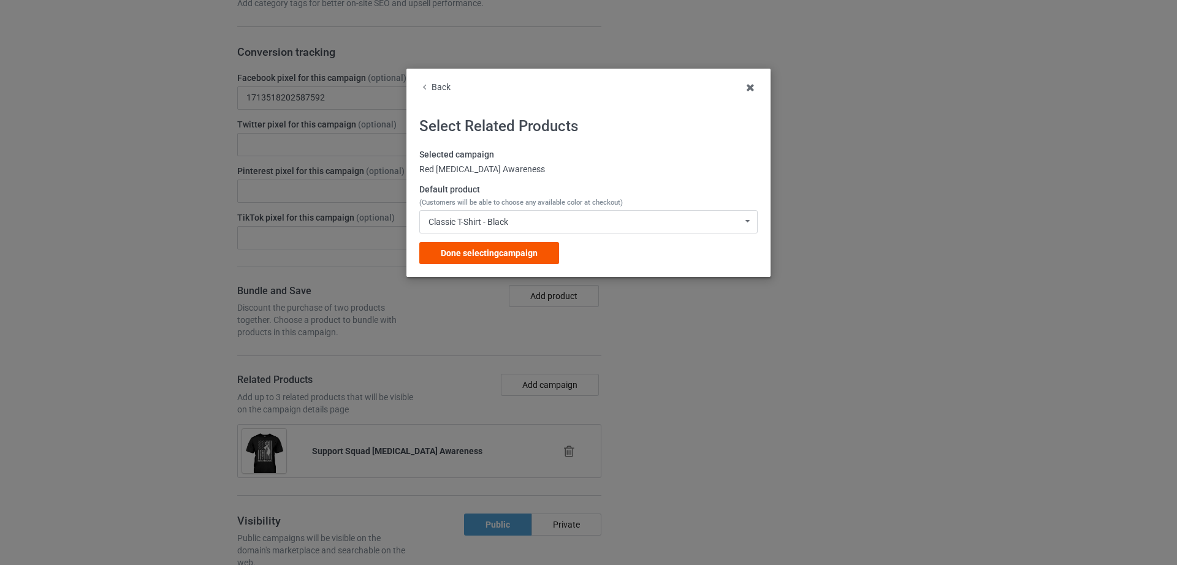
click at [525, 259] on div "Done selecting campaign" at bounding box center [489, 253] width 140 height 22
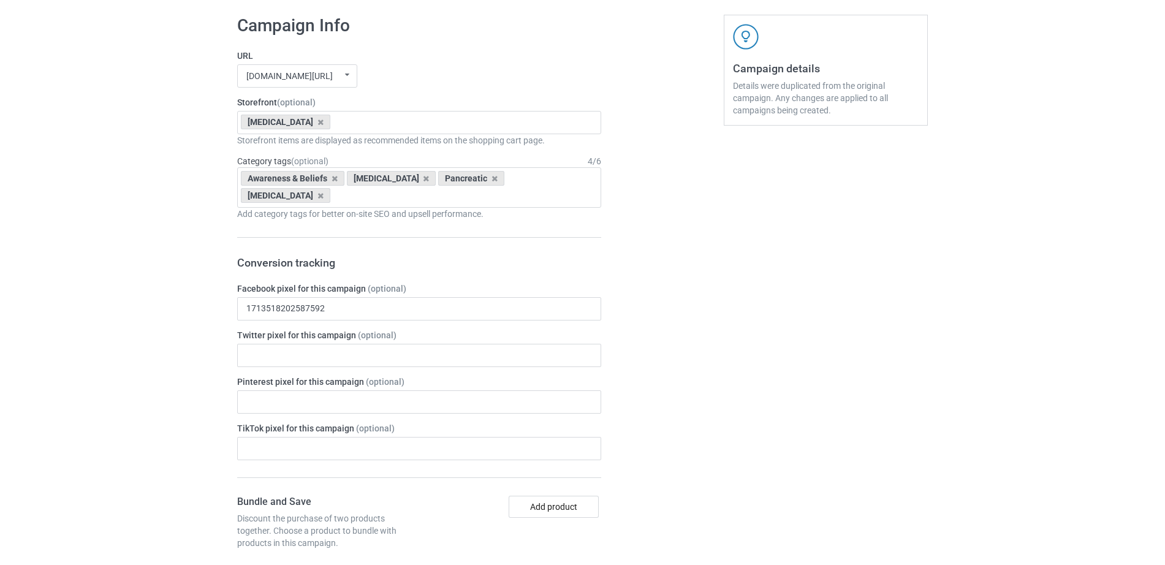
scroll to position [447, 0]
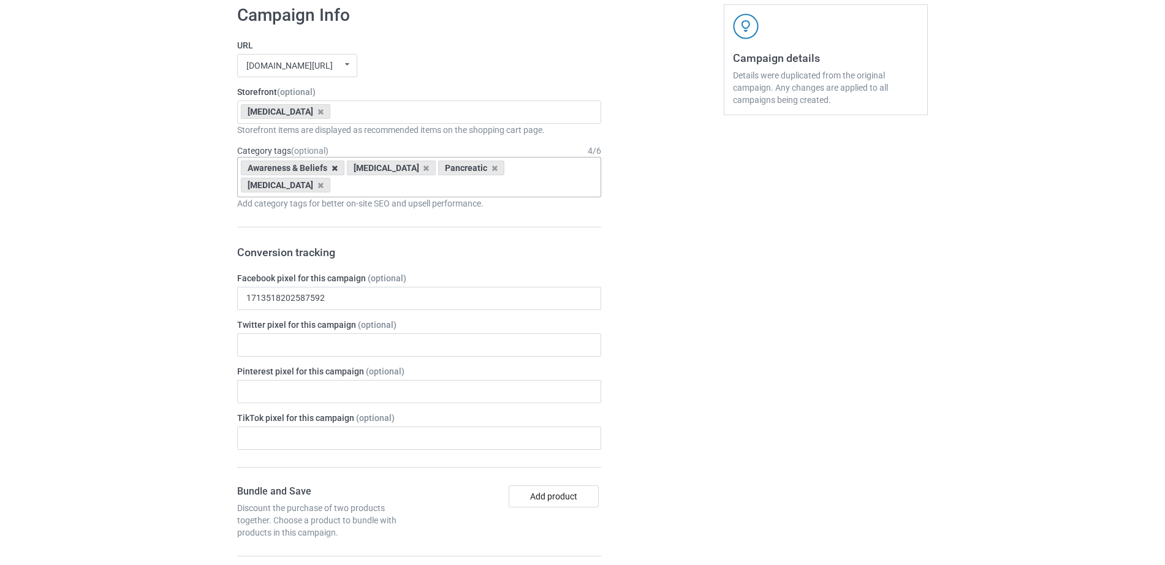
click at [332, 167] on icon at bounding box center [335, 168] width 6 height 8
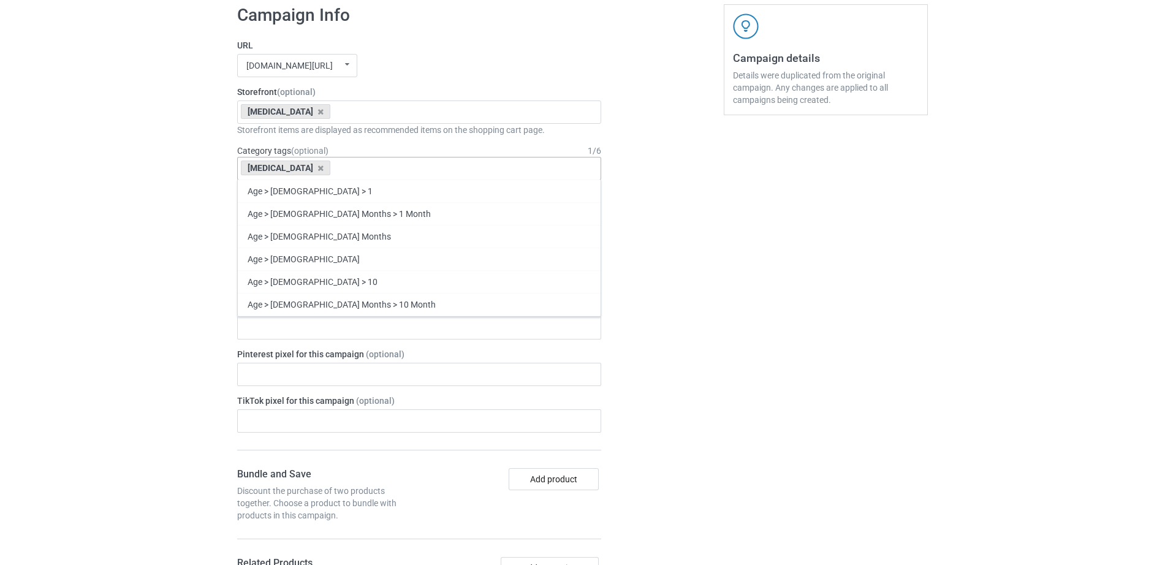
click at [330, 167] on div "[MEDICAL_DATA]" at bounding box center [285, 168] width 89 height 15
click at [324, 167] on icon at bounding box center [321, 168] width 6 height 8
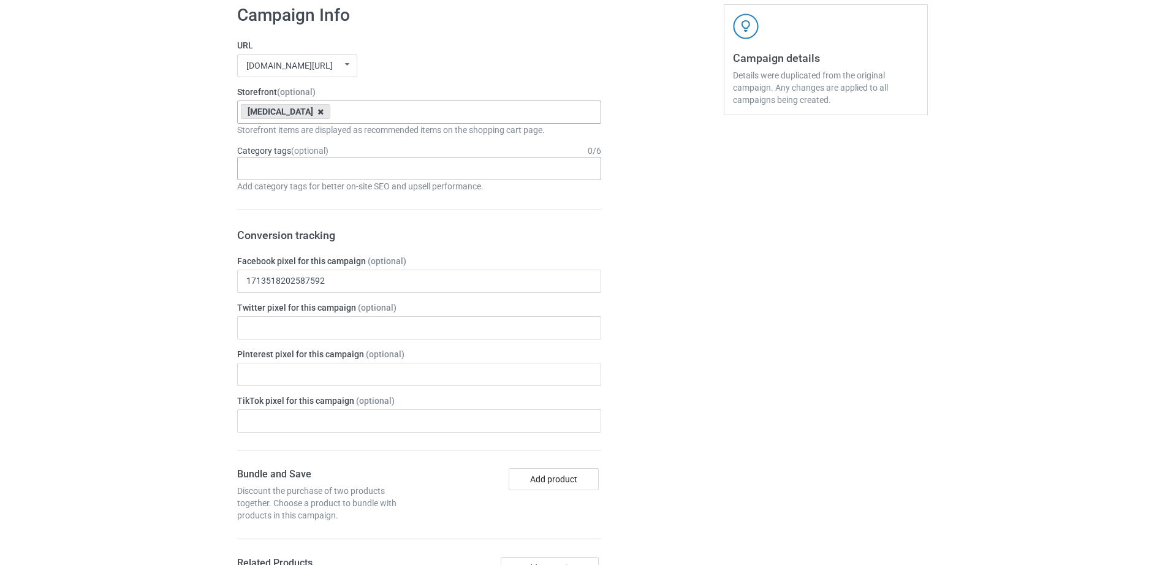
click at [324, 111] on icon at bounding box center [321, 112] width 6 height 8
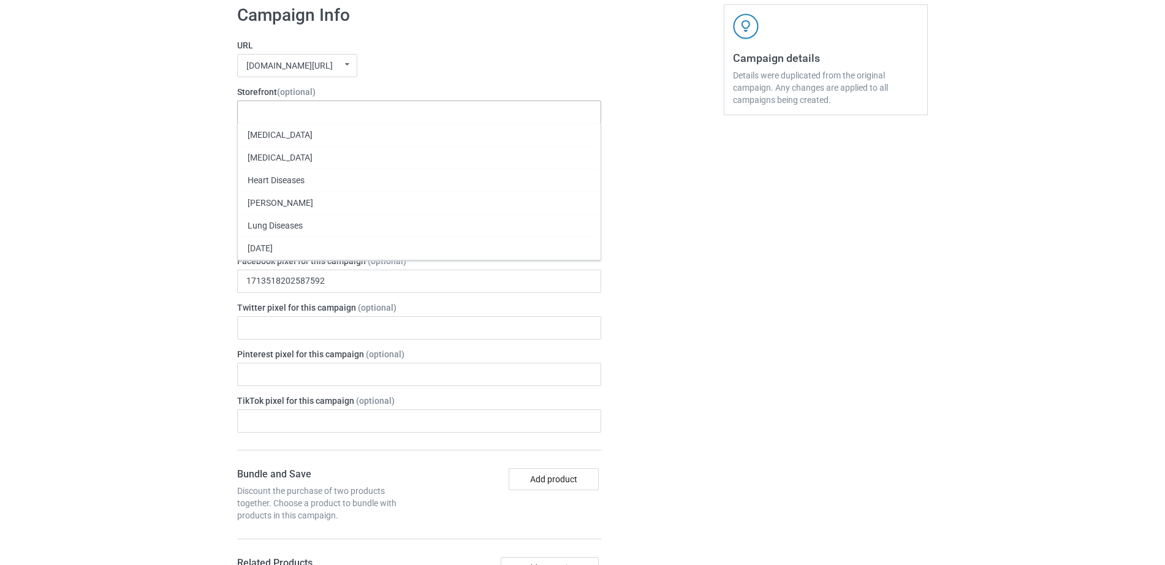
click at [324, 111] on div "Pancreatic Cancer Liver Cancer Heart Diseases Parkinson's Lung Diseases Thanksg…" at bounding box center [419, 112] width 364 height 23
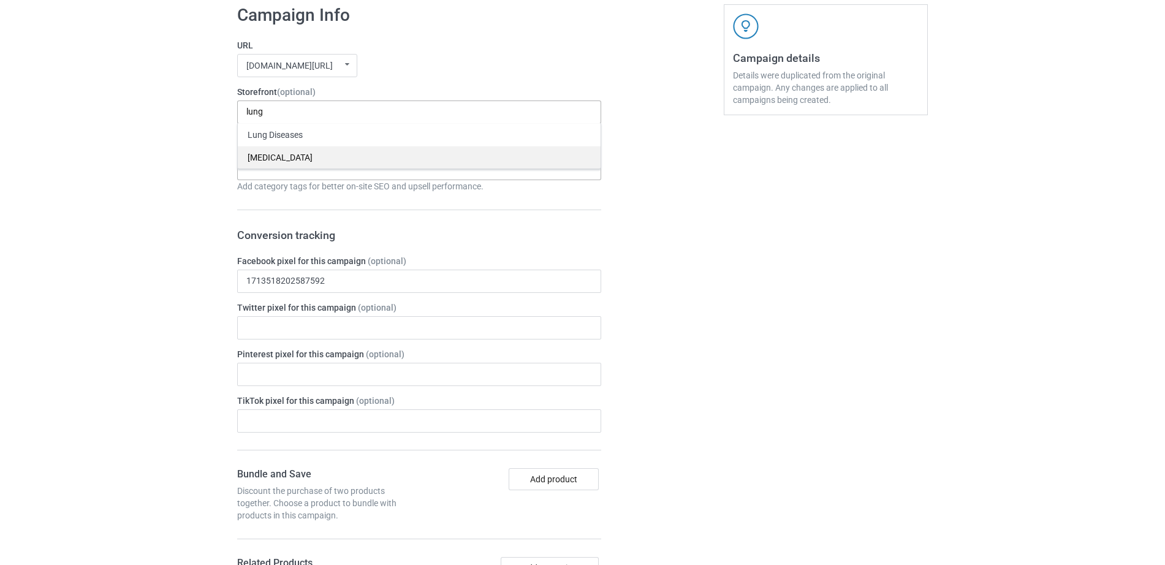
type input "lung"
click at [276, 159] on div "[MEDICAL_DATA]" at bounding box center [419, 157] width 363 height 23
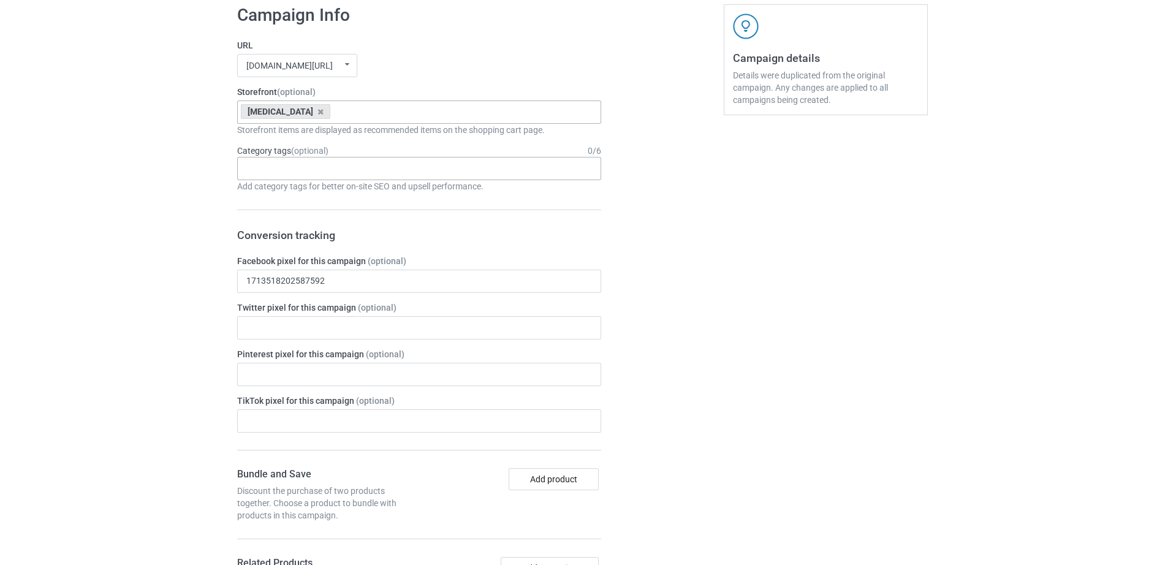
click at [276, 173] on div "Age > 1-19 > 1 Age > 1-12 Months > 1 Month Age > 1-12 Months Age > 1-19 Age > 1…" at bounding box center [419, 168] width 364 height 23
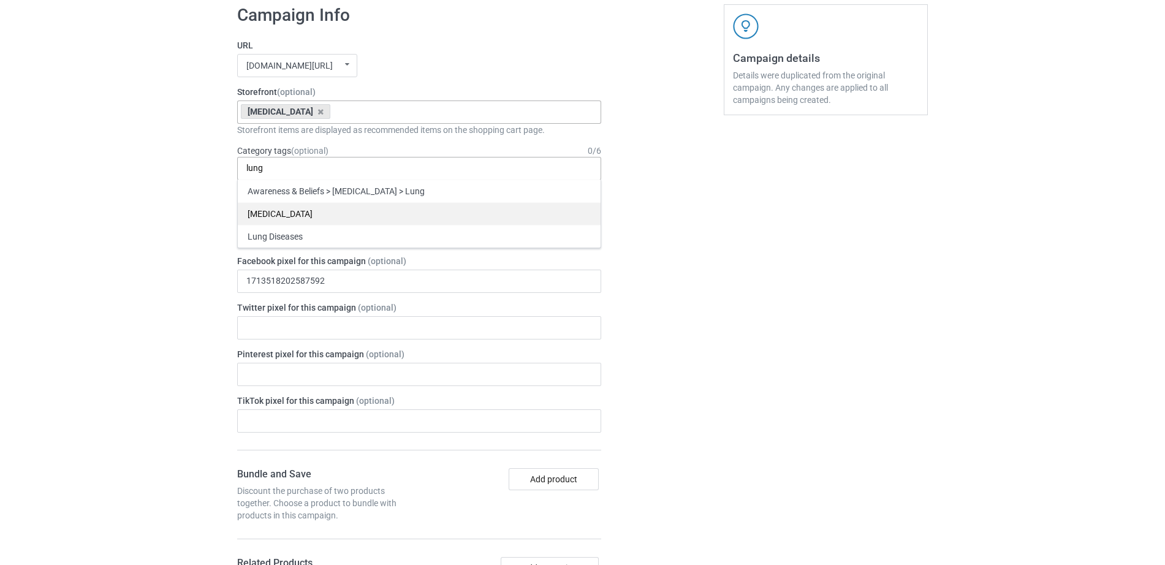
type input "lung"
click at [278, 218] on div "[MEDICAL_DATA]" at bounding box center [419, 213] width 363 height 23
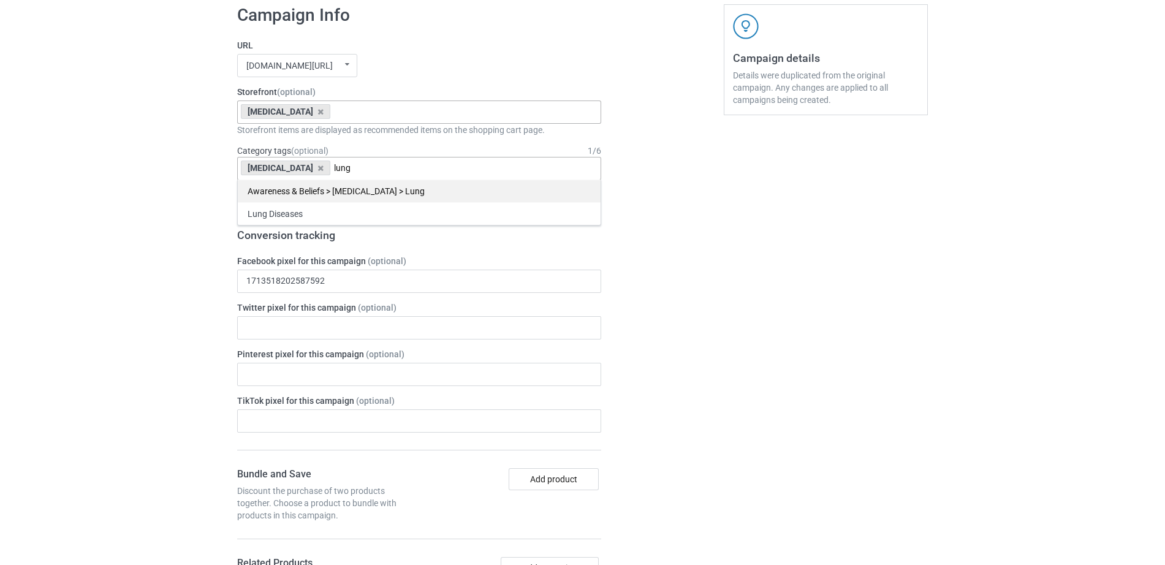
type input "lung"
click at [332, 196] on div "Awareness & Beliefs > [MEDICAL_DATA] > Lung" at bounding box center [419, 191] width 363 height 23
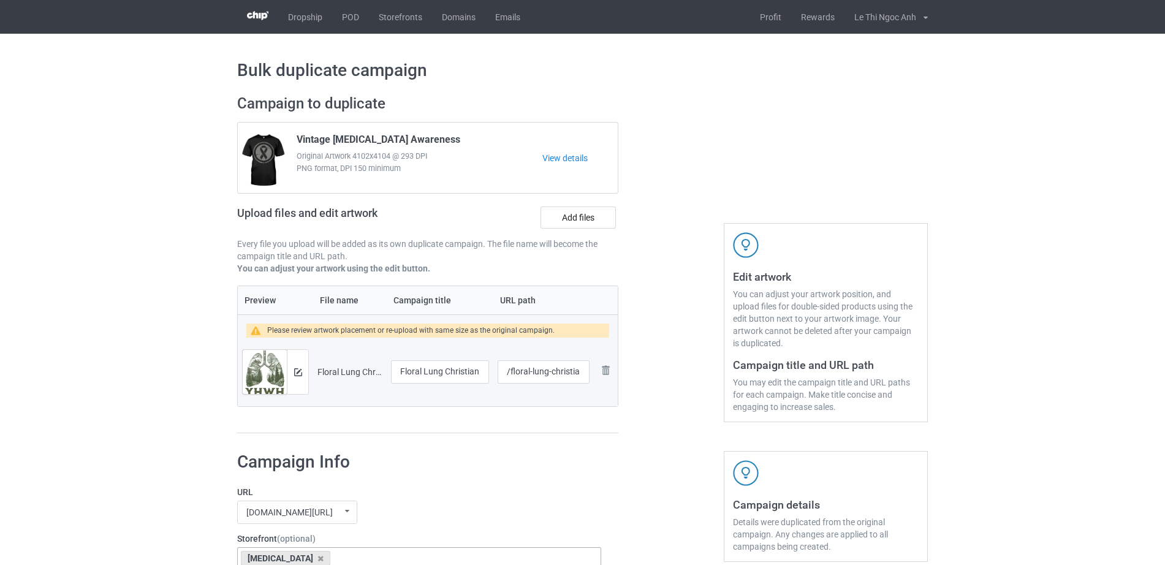
scroll to position [1140, 0]
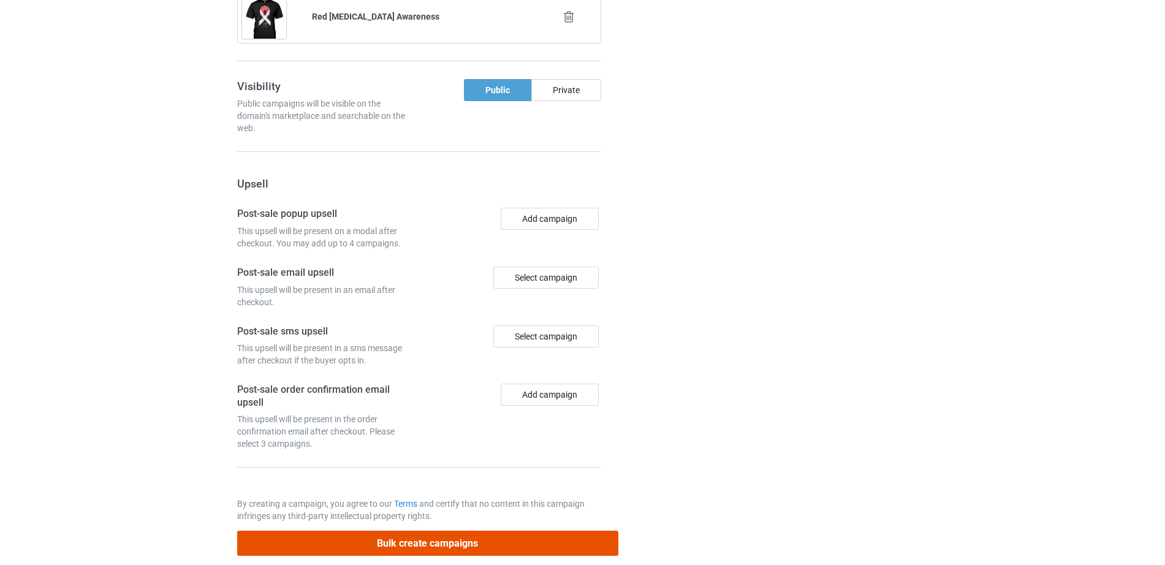
click at [379, 531] on button "Bulk create campaigns" at bounding box center [427, 543] width 381 height 25
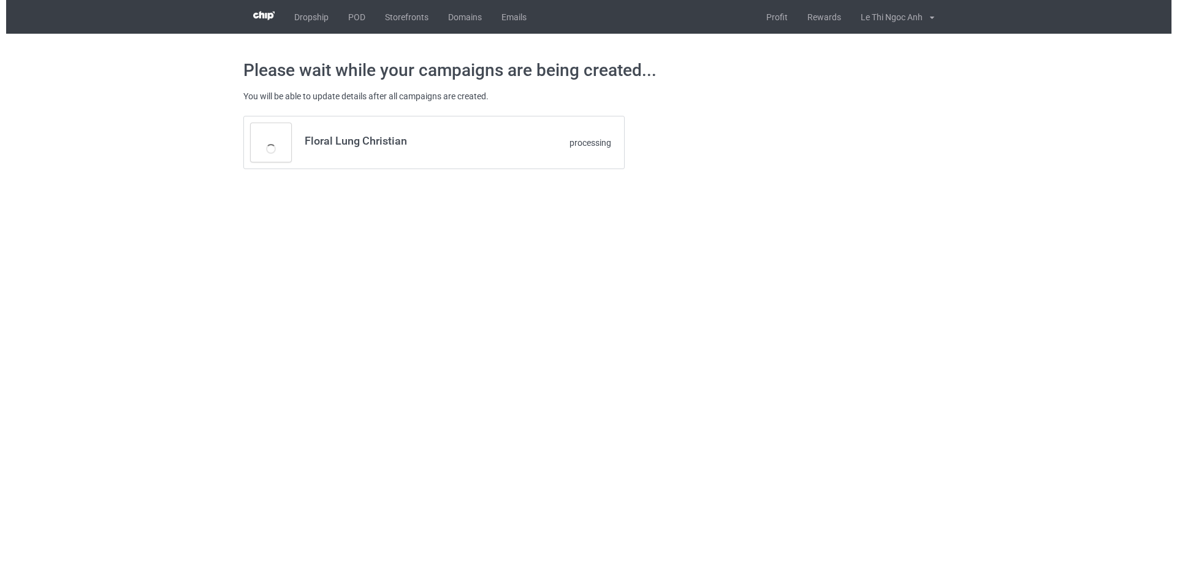
scroll to position [0, 0]
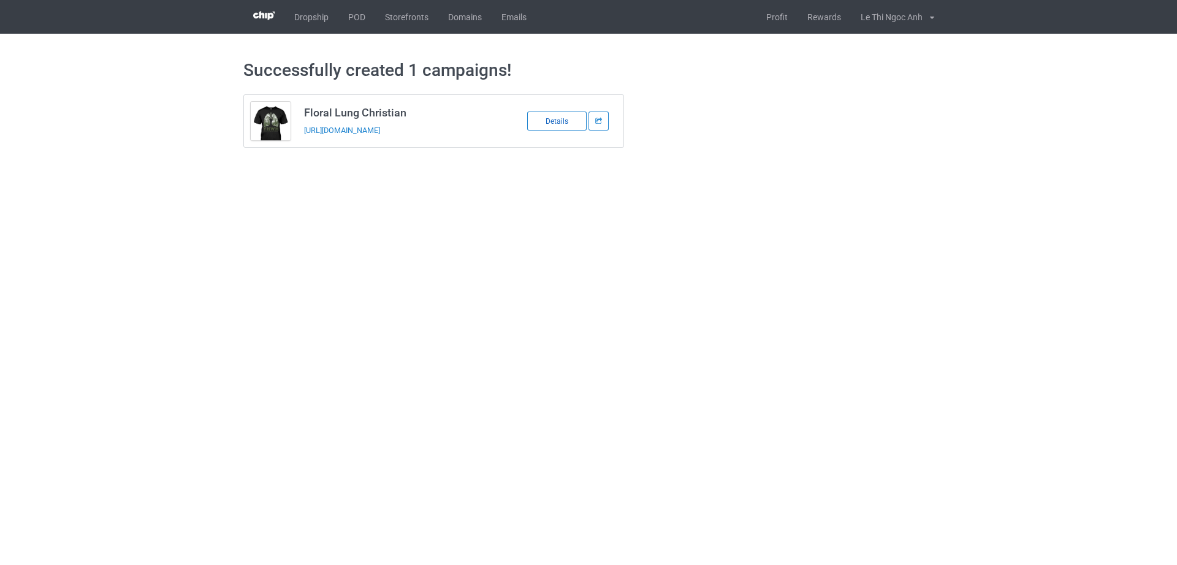
click at [555, 125] on div "Details" at bounding box center [556, 121] width 59 height 19
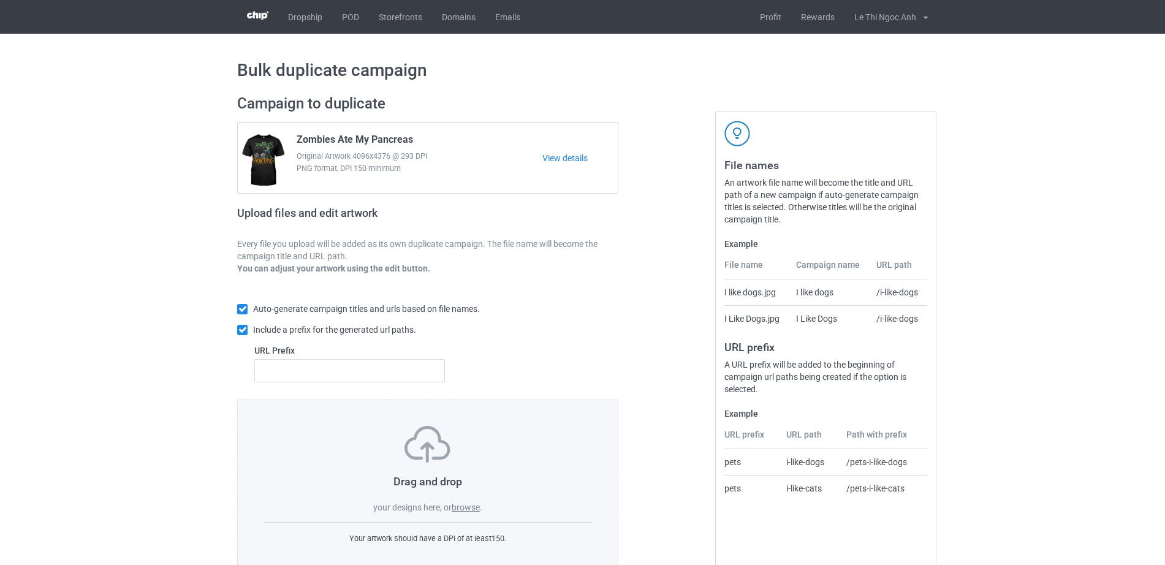
click at [465, 512] on label "browse" at bounding box center [466, 508] width 28 height 10
click at [0, 0] on input "browse" at bounding box center [0, 0] width 0 height 0
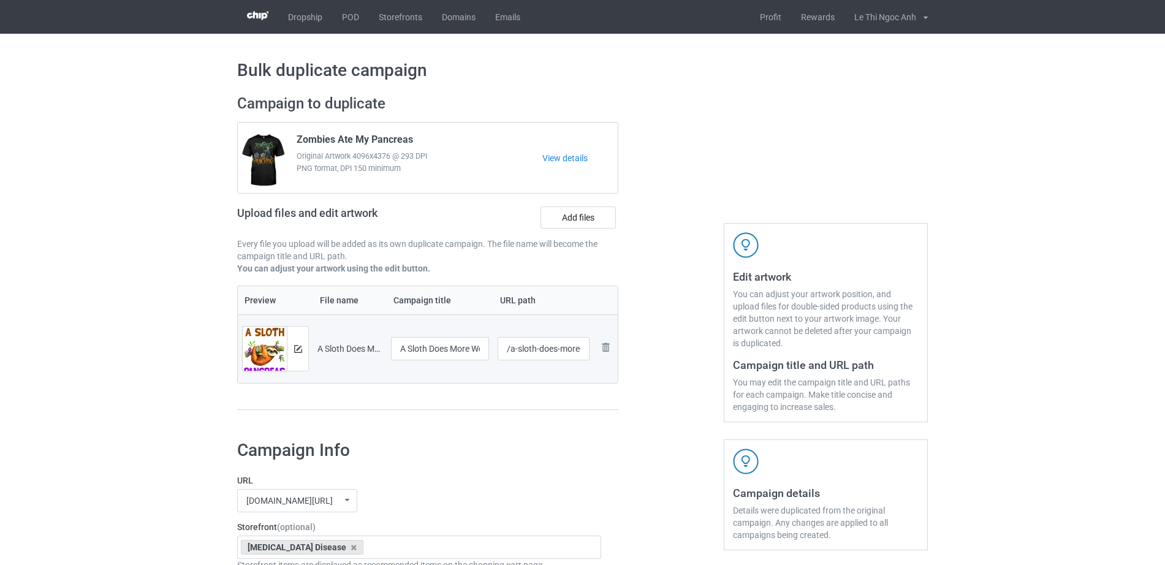
scroll to position [1188, 0]
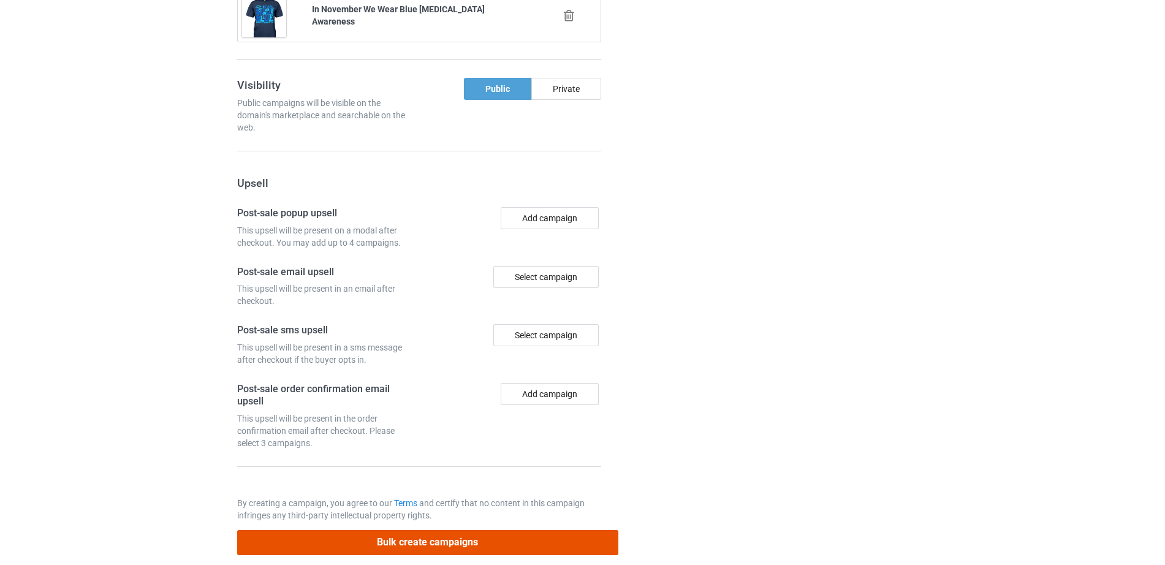
click at [432, 530] on button "Bulk create campaigns" at bounding box center [427, 542] width 381 height 25
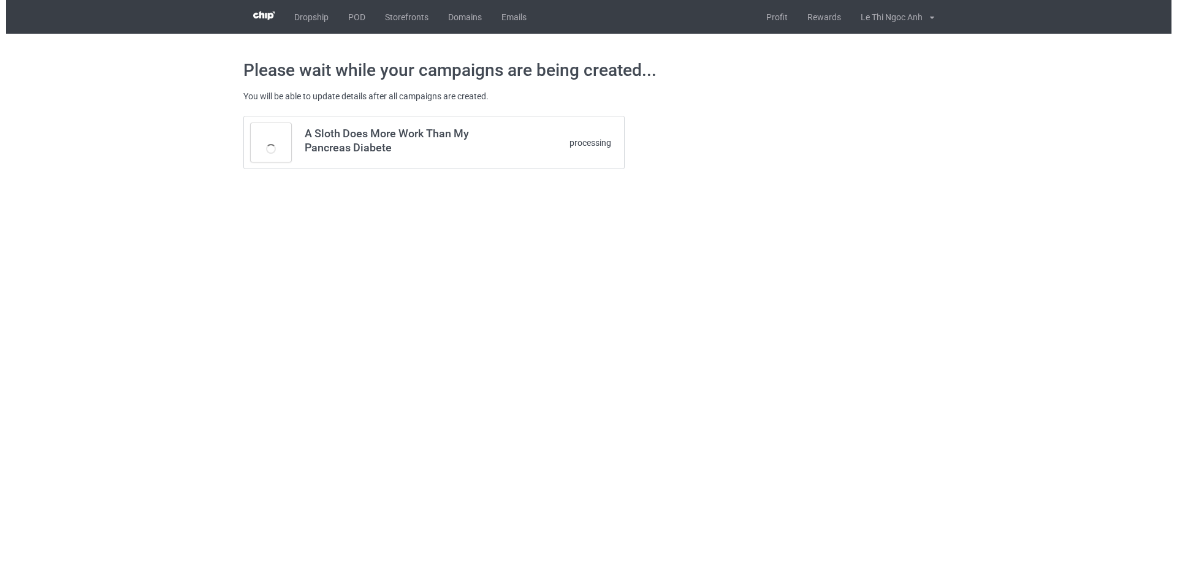
scroll to position [0, 0]
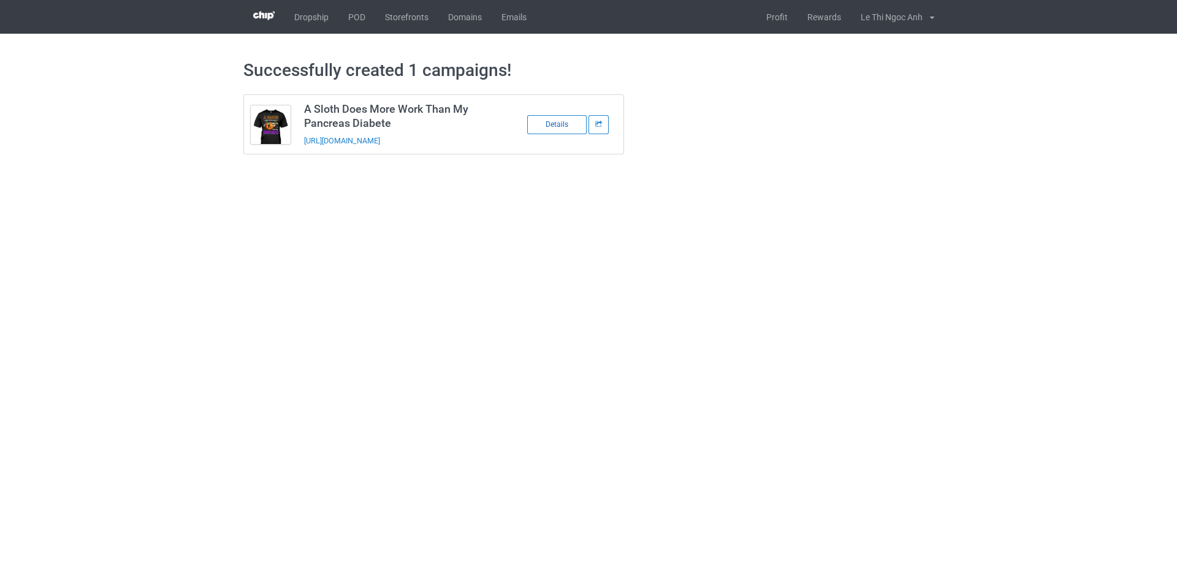
click at [568, 127] on div "Details" at bounding box center [556, 124] width 59 height 19
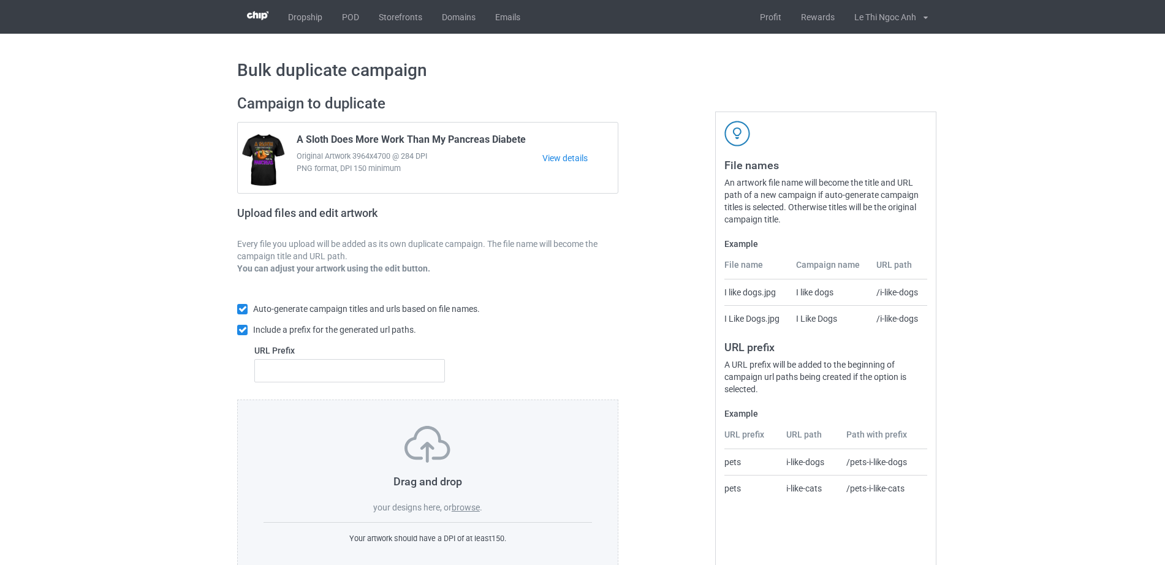
click at [457, 512] on label "browse" at bounding box center [466, 508] width 28 height 10
click at [0, 0] on input "browse" at bounding box center [0, 0] width 0 height 0
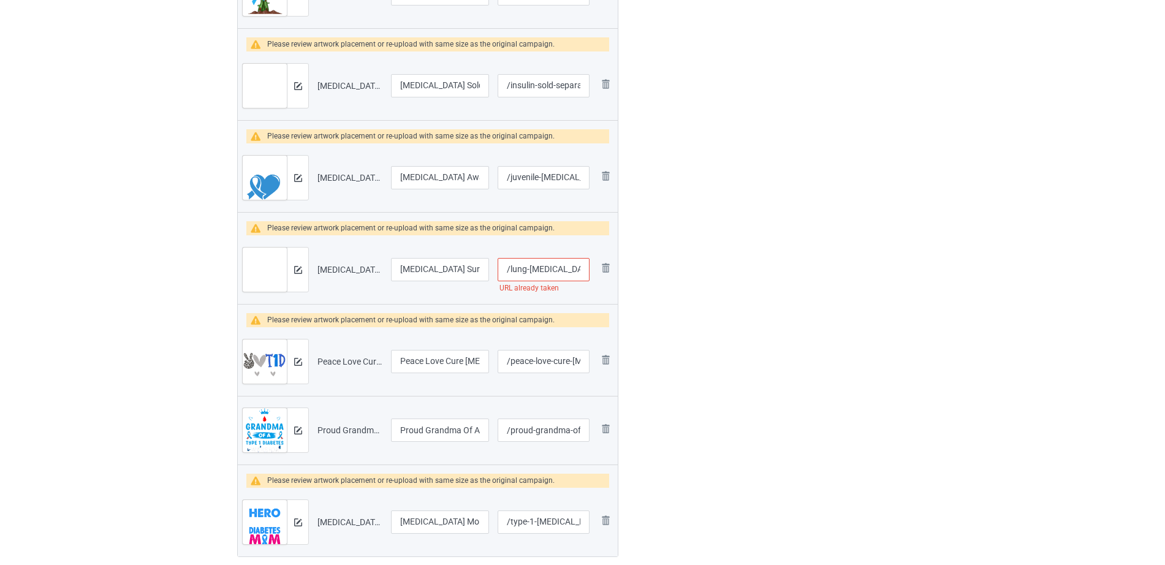
scroll to position [1272, 0]
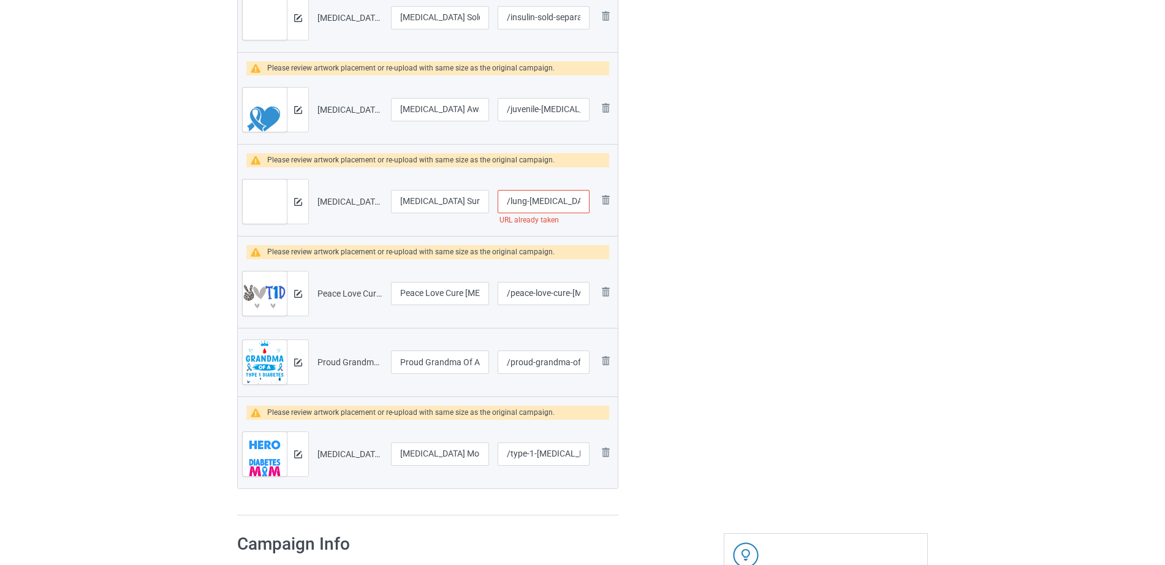
click at [515, 195] on input "/lung-[MEDICAL_DATA]-survivor" at bounding box center [544, 201] width 92 height 23
click at [601, 199] on img at bounding box center [605, 199] width 15 height 15
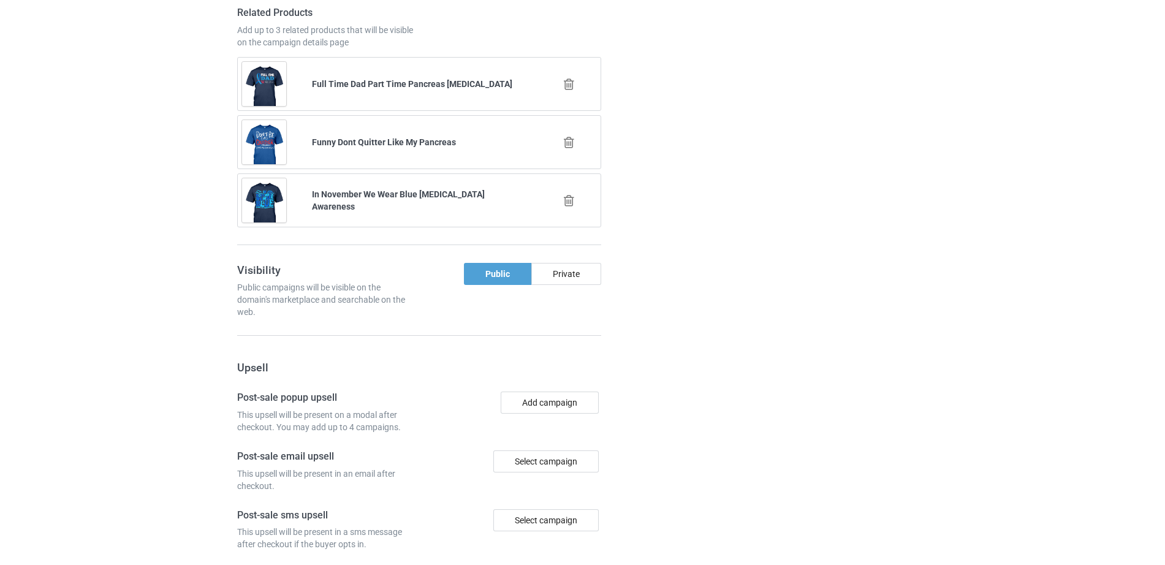
scroll to position [2461, 0]
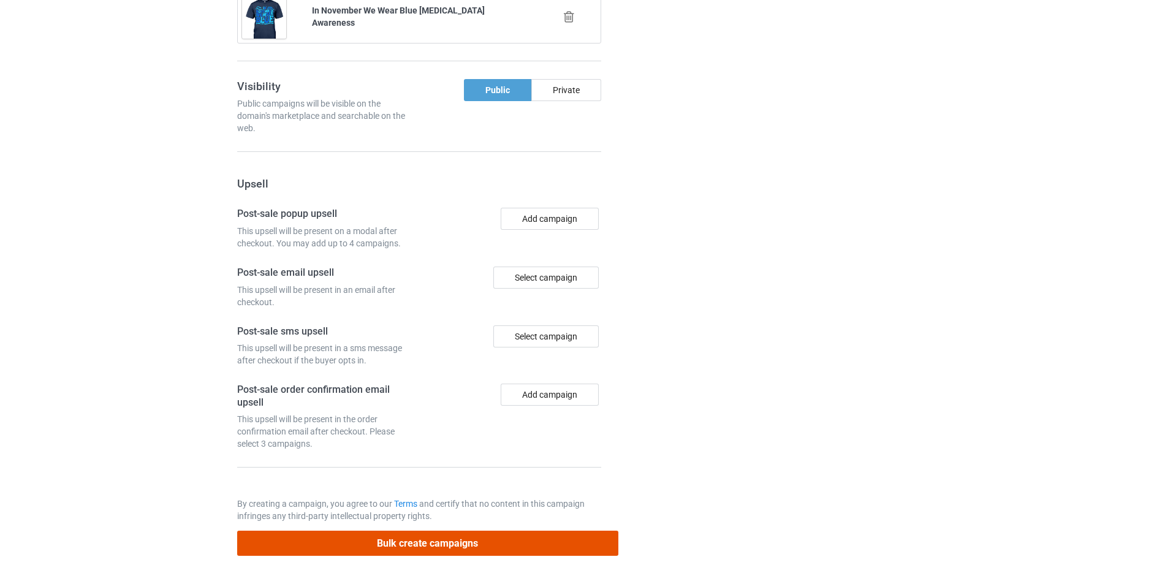
click at [433, 531] on button "Bulk create campaigns" at bounding box center [427, 543] width 381 height 25
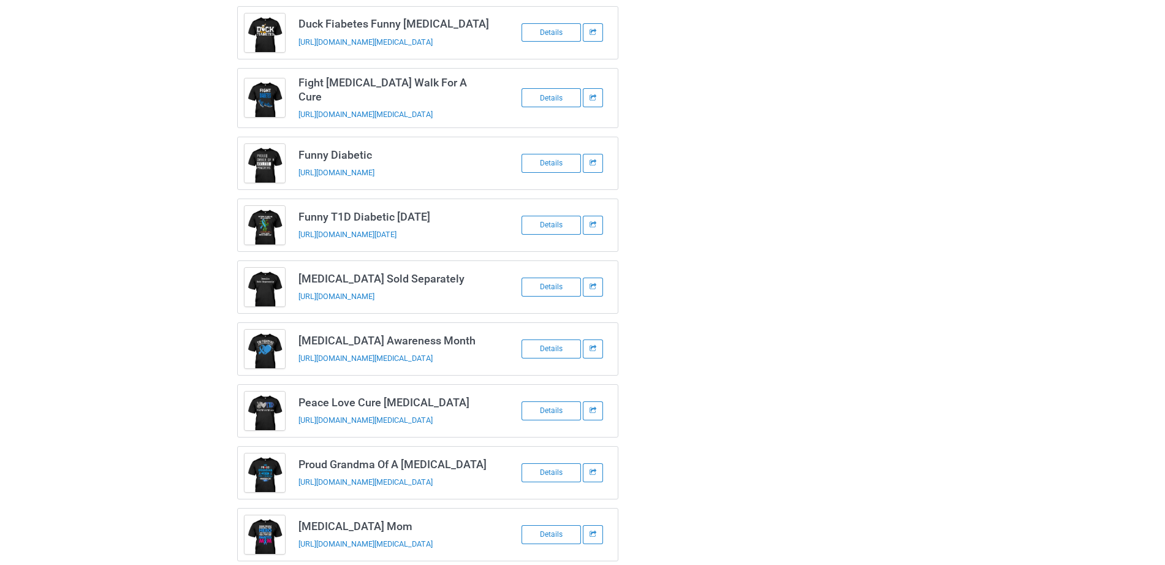
scroll to position [0, 0]
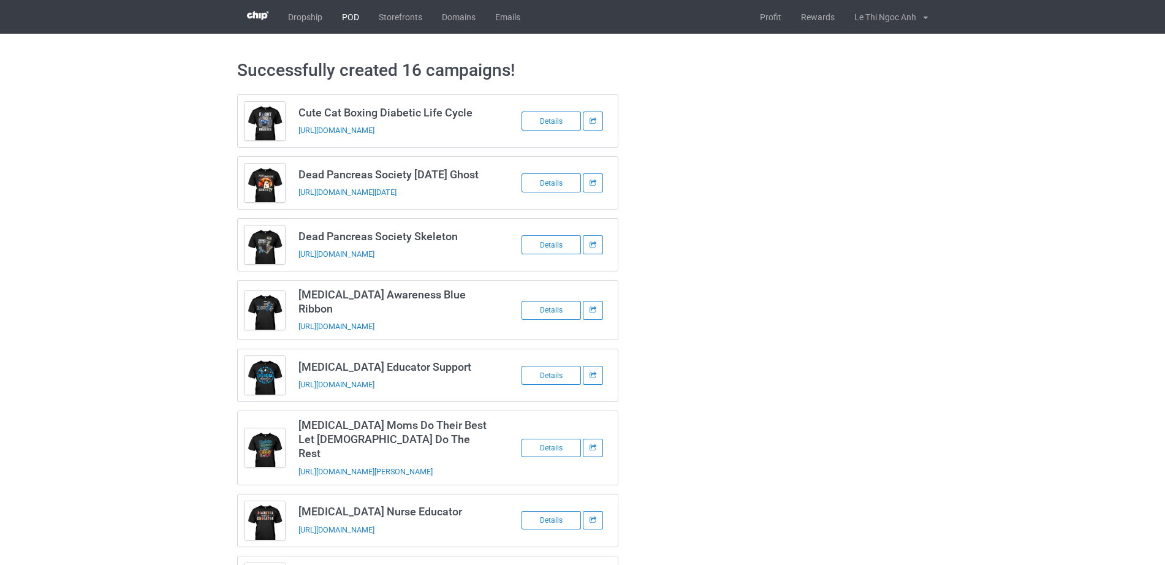
click at [352, 13] on link "POD" at bounding box center [350, 17] width 37 height 34
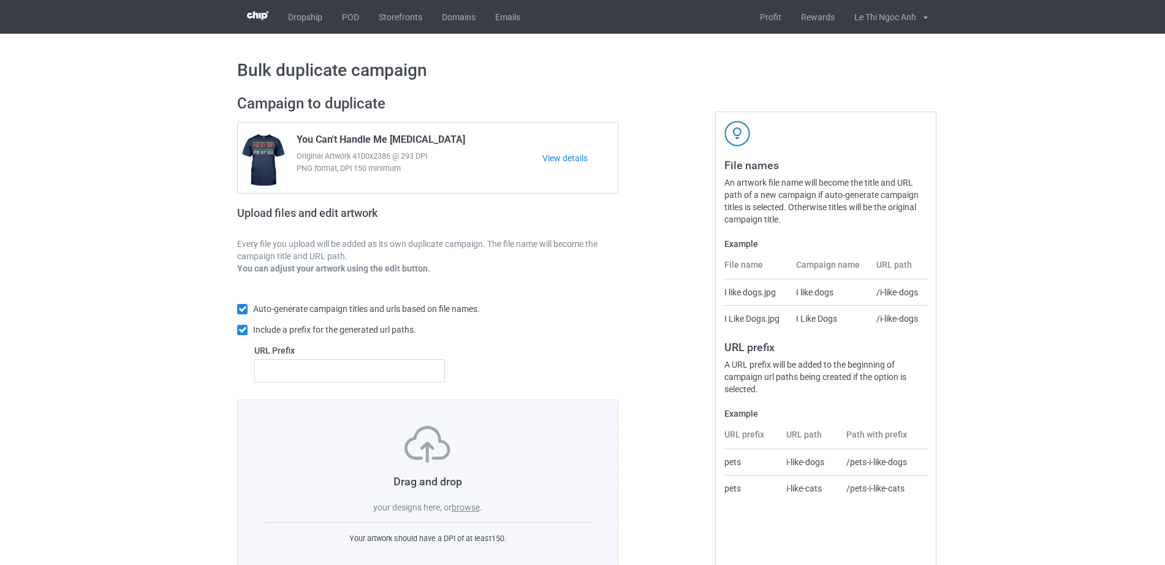
click at [470, 509] on label "browse" at bounding box center [466, 508] width 28 height 10
click at [0, 0] on input "browse" at bounding box center [0, 0] width 0 height 0
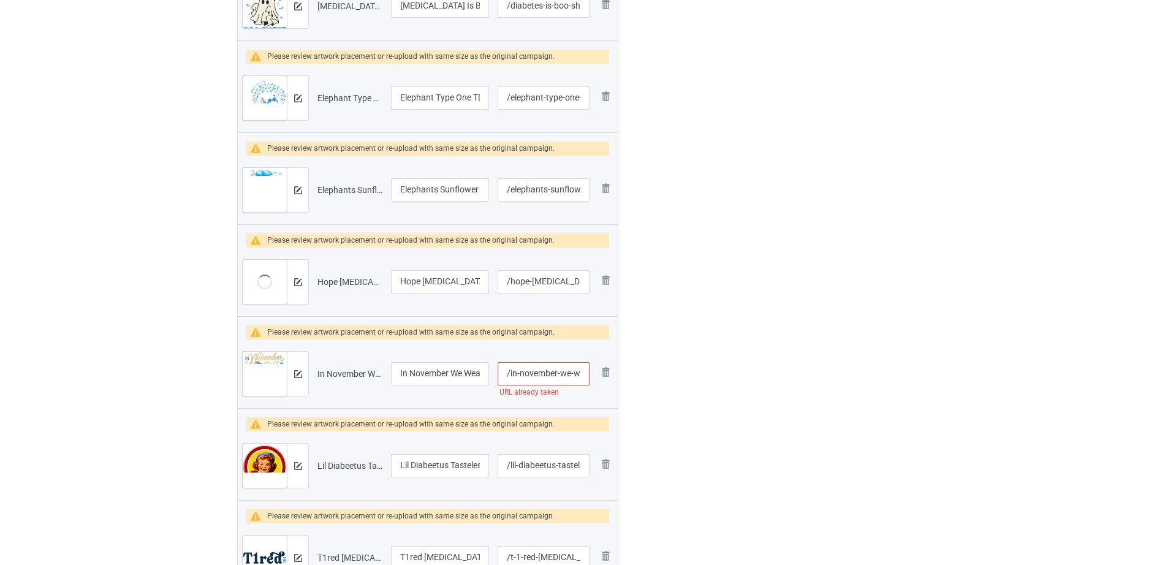
scroll to position [451, 0]
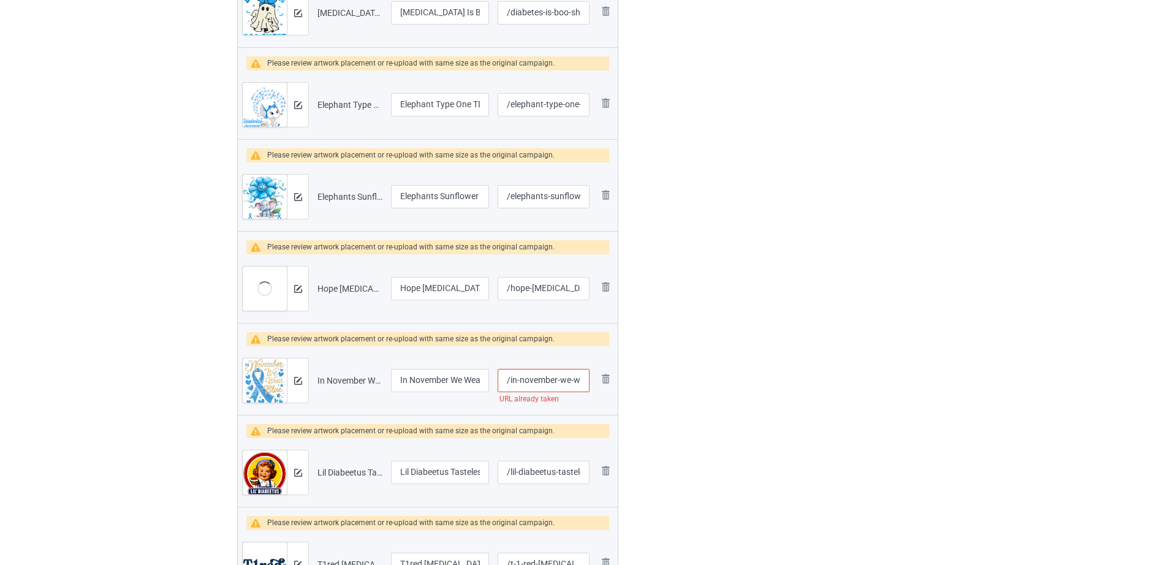
click at [516, 376] on input "/in-november-we-wear-blue-diabetes-awareness" at bounding box center [544, 380] width 92 height 23
drag, startPoint x: 516, startPoint y: 376, endPoint x: 606, endPoint y: 378, distance: 89.5
click at [606, 378] on tr "Preview and edit artwork In November We Wear Blue Diabetes Awareness.png In Nov…" at bounding box center [428, 380] width 380 height 69
click at [538, 375] on input "/in-november-we-wear-blue-diabetes-awareness" at bounding box center [544, 380] width 92 height 23
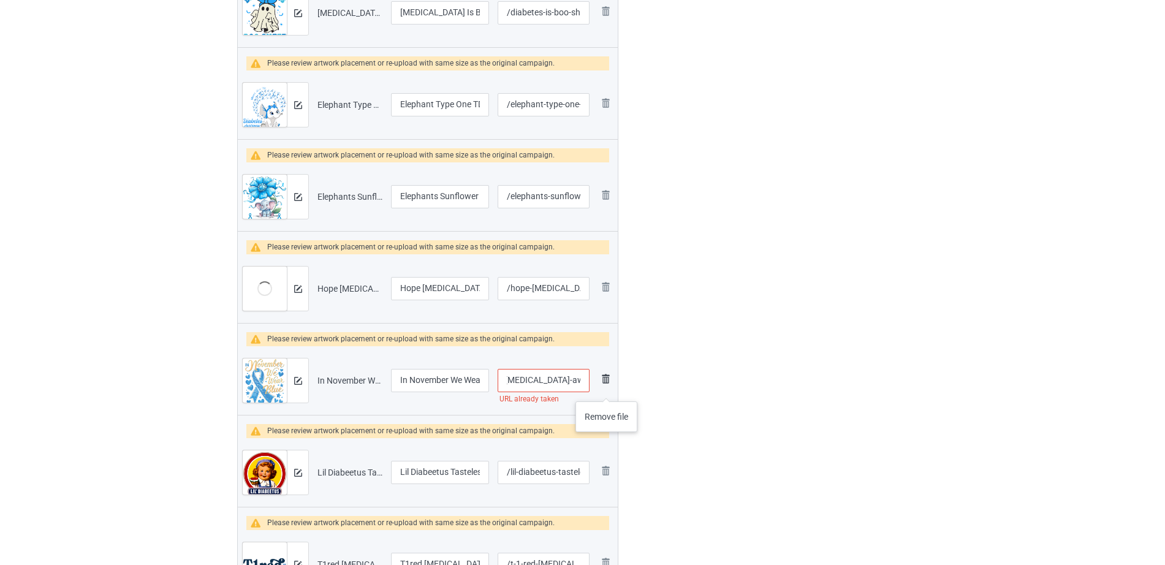
drag, startPoint x: 536, startPoint y: 378, endPoint x: 607, endPoint y: 389, distance: 72.0
click at [607, 389] on tr "Preview and edit artwork In November We Wear Blue Diabetes Awareness.png In Nov…" at bounding box center [428, 380] width 380 height 69
type input "/in-november-we-wear-blue-diabetes"
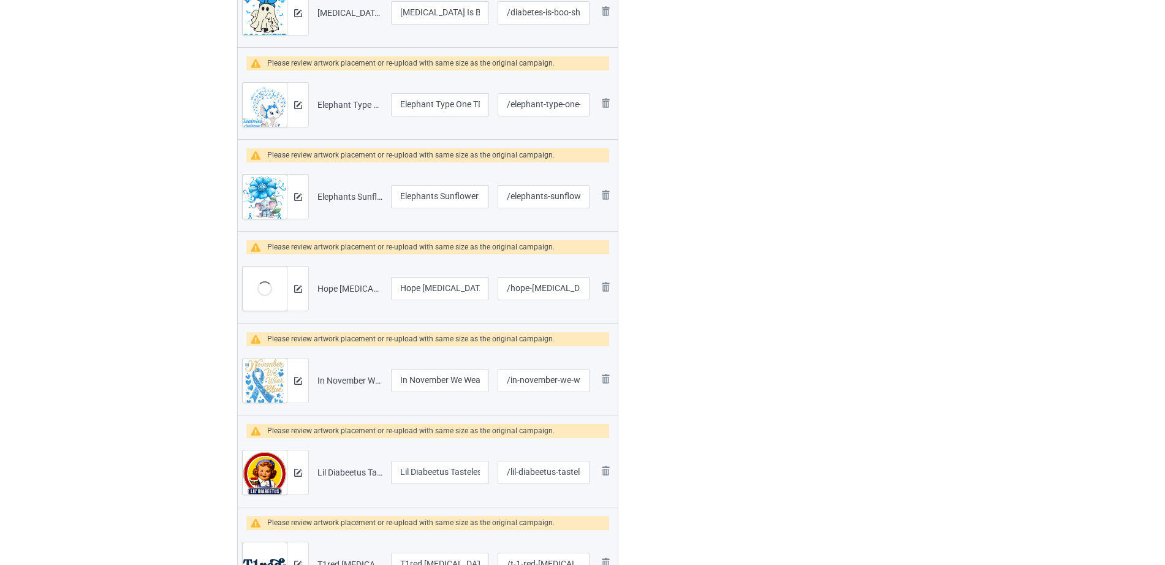
click at [698, 440] on div at bounding box center [671, 135] width 88 height 1000
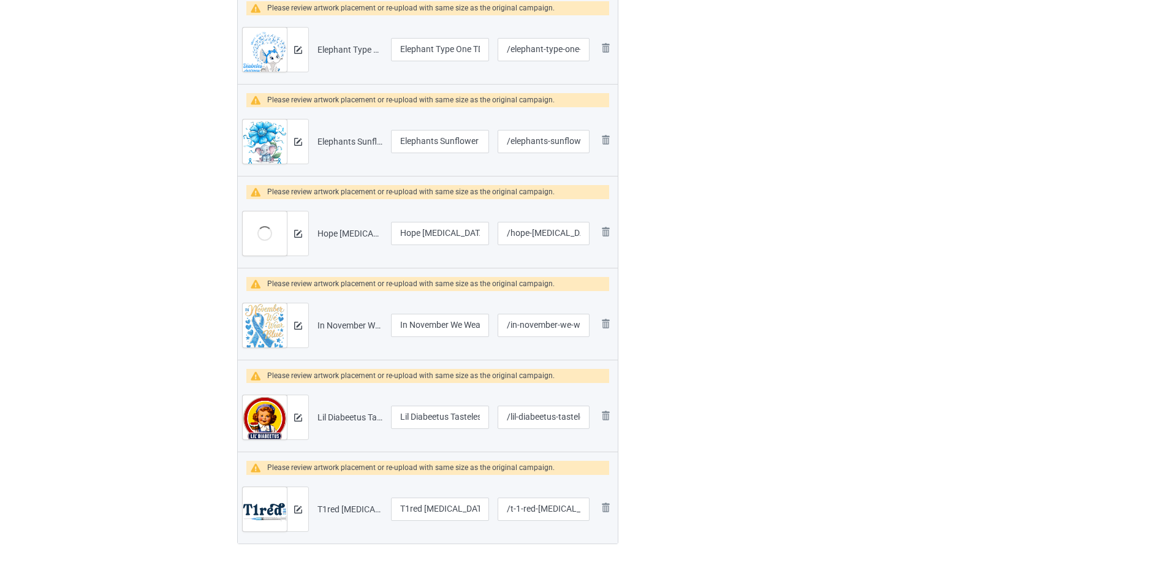
scroll to position [1842, 0]
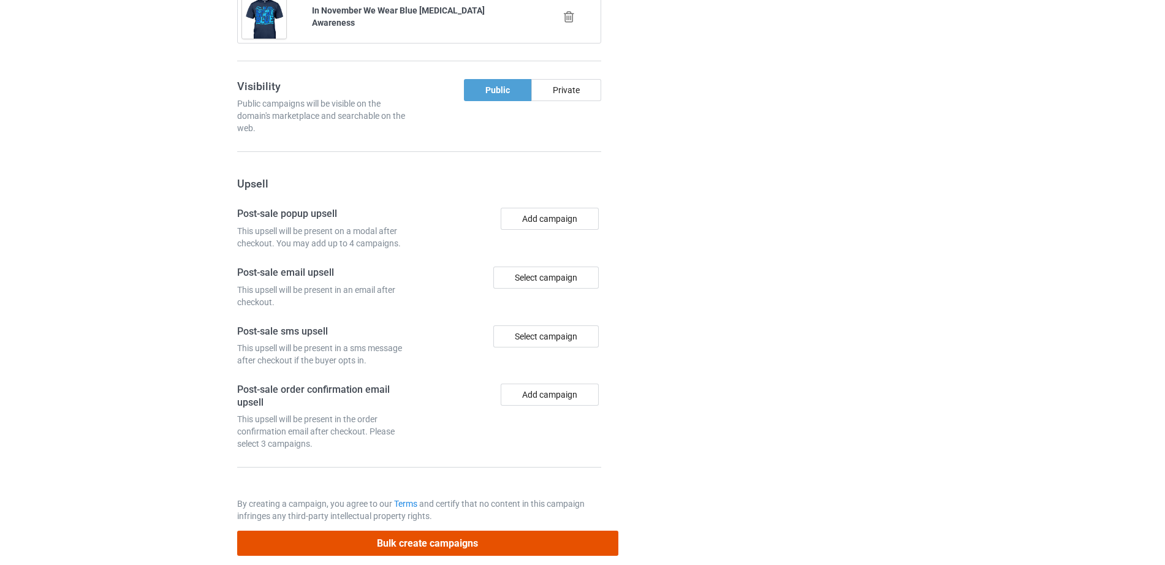
click at [426, 531] on button "Bulk create campaigns" at bounding box center [427, 543] width 381 height 25
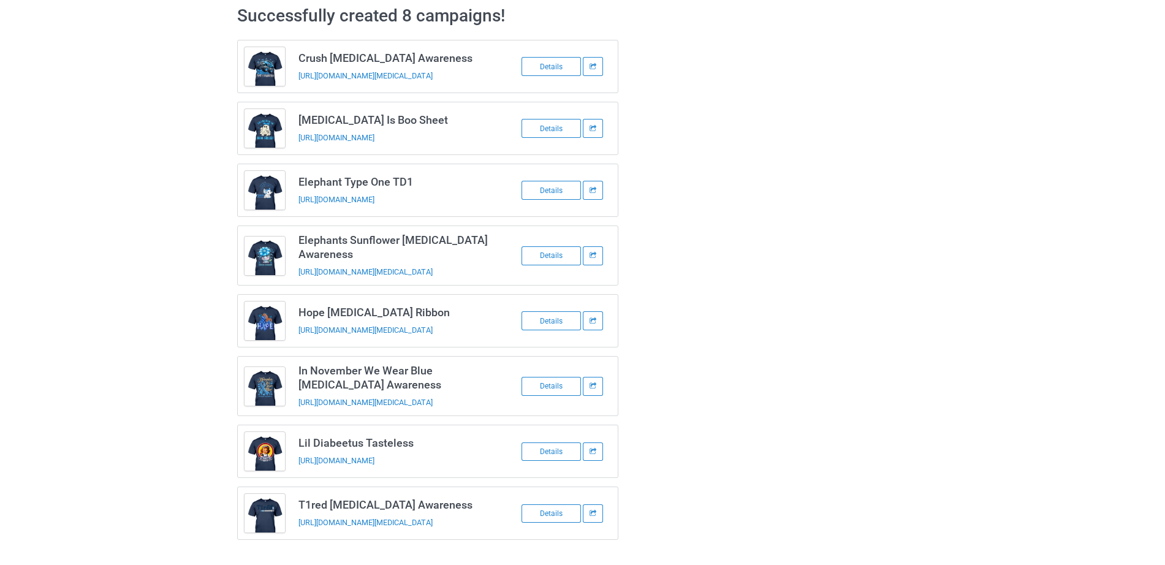
scroll to position [0, 0]
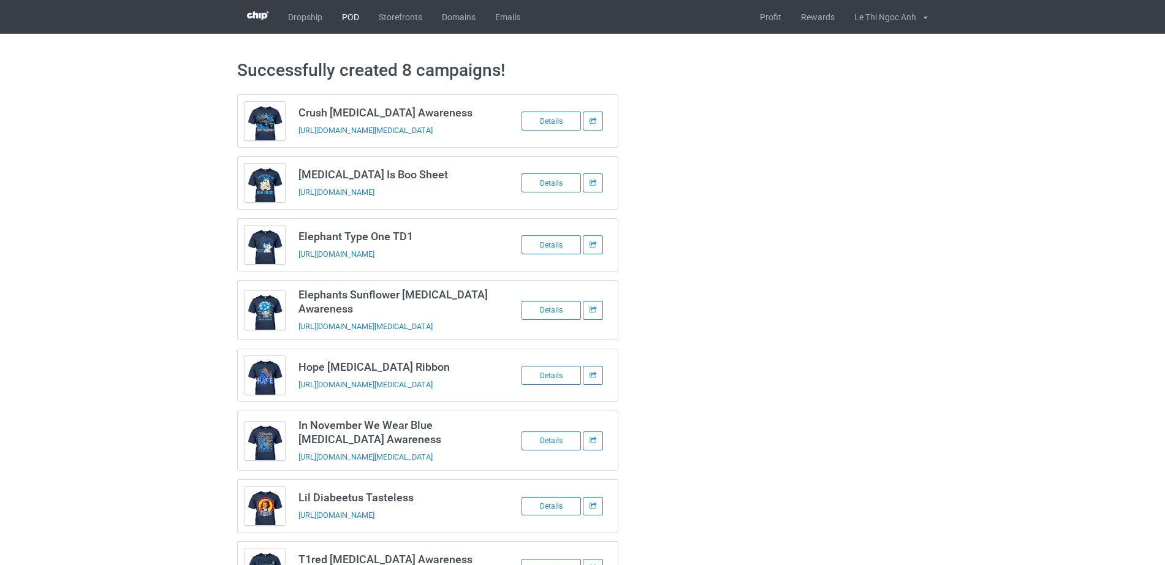
click at [345, 17] on link "POD" at bounding box center [350, 17] width 37 height 34
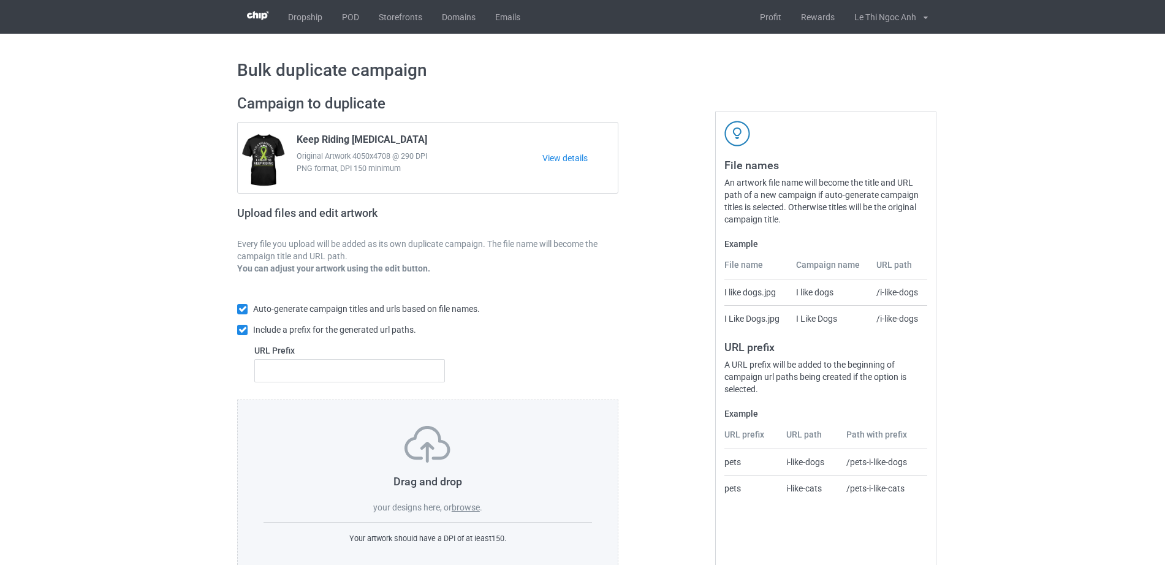
scroll to position [32, 0]
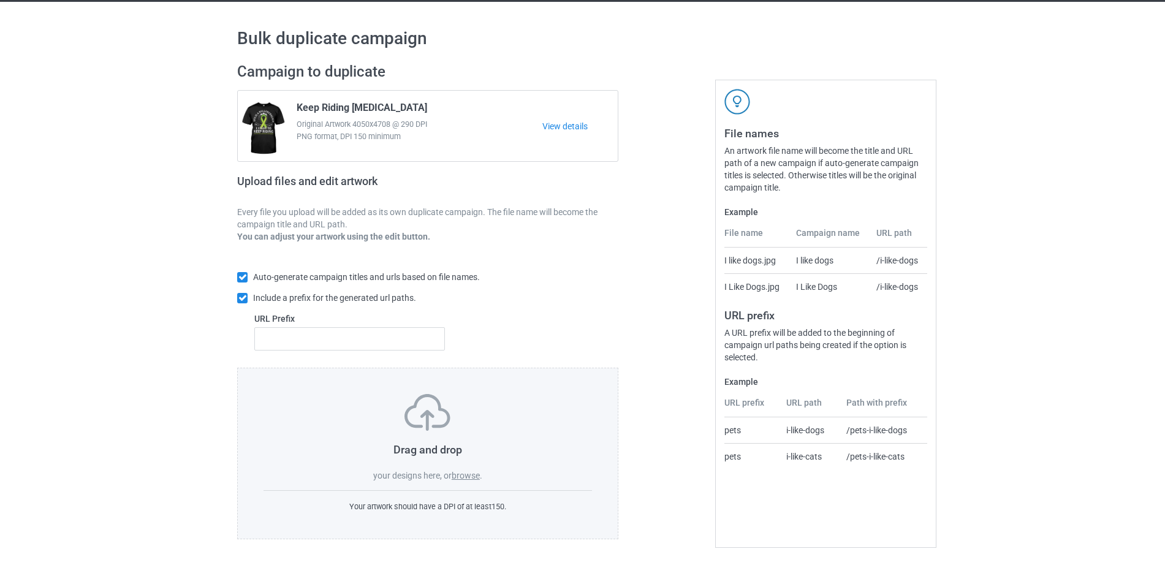
click at [463, 465] on div "Drag and drop your designs here, or browse ." at bounding box center [428, 438] width 329 height 88
click at [463, 473] on label "browse" at bounding box center [466, 476] width 28 height 10
click at [0, 0] on input "browse" at bounding box center [0, 0] width 0 height 0
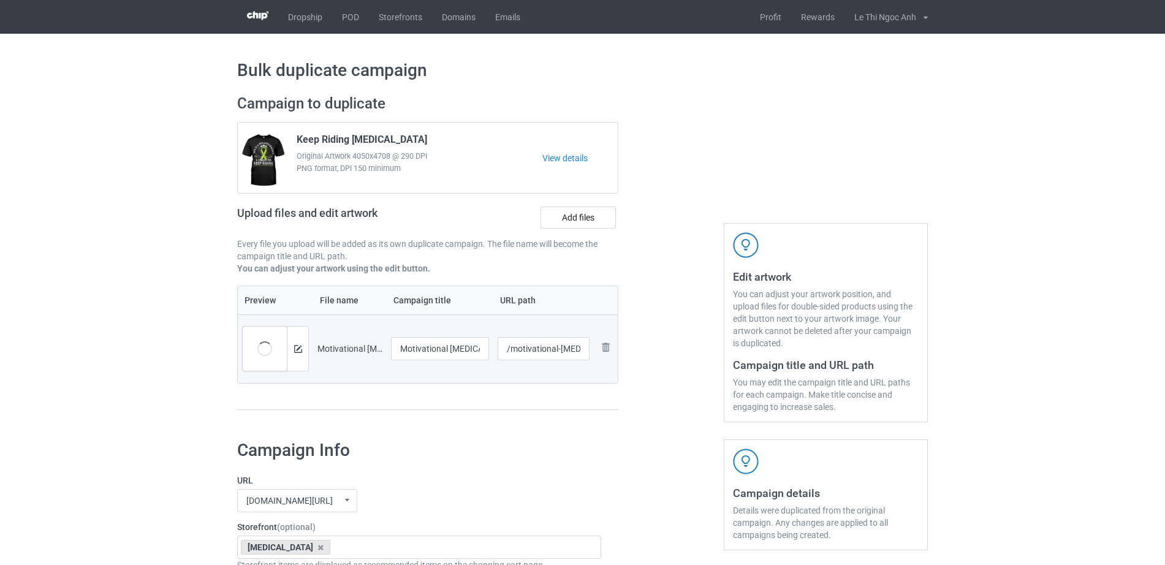
scroll to position [1188, 0]
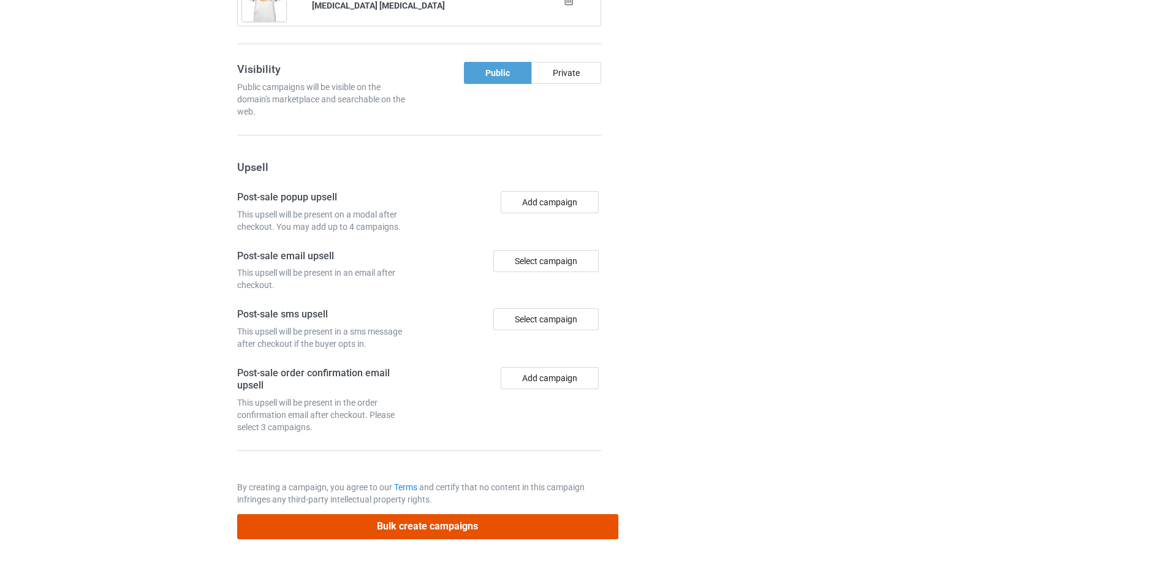
click at [446, 538] on button "Bulk create campaigns" at bounding box center [427, 526] width 381 height 25
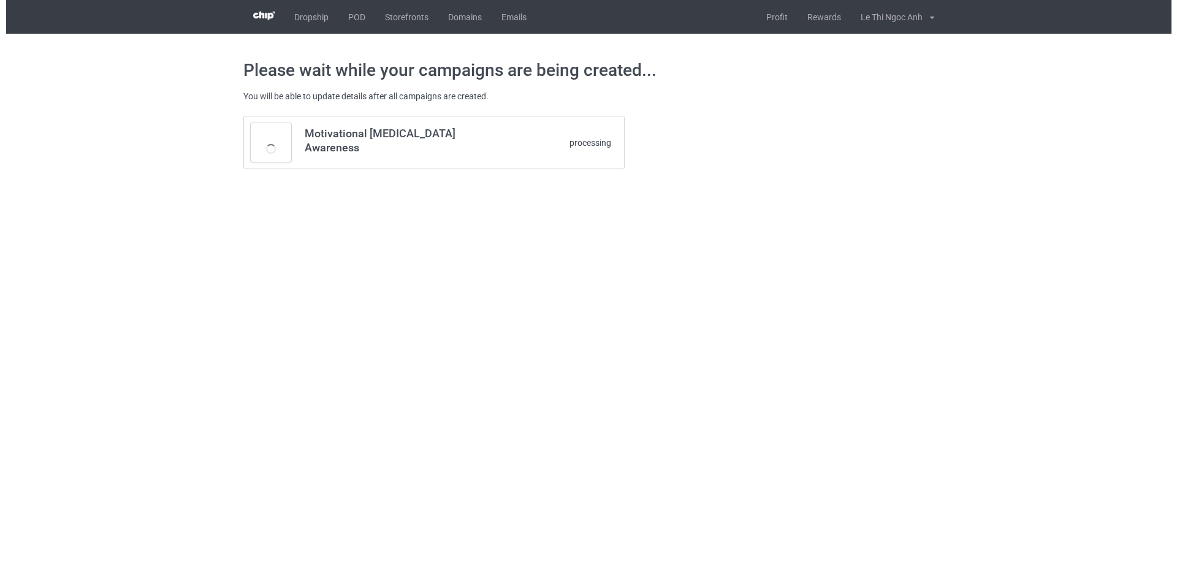
scroll to position [0, 0]
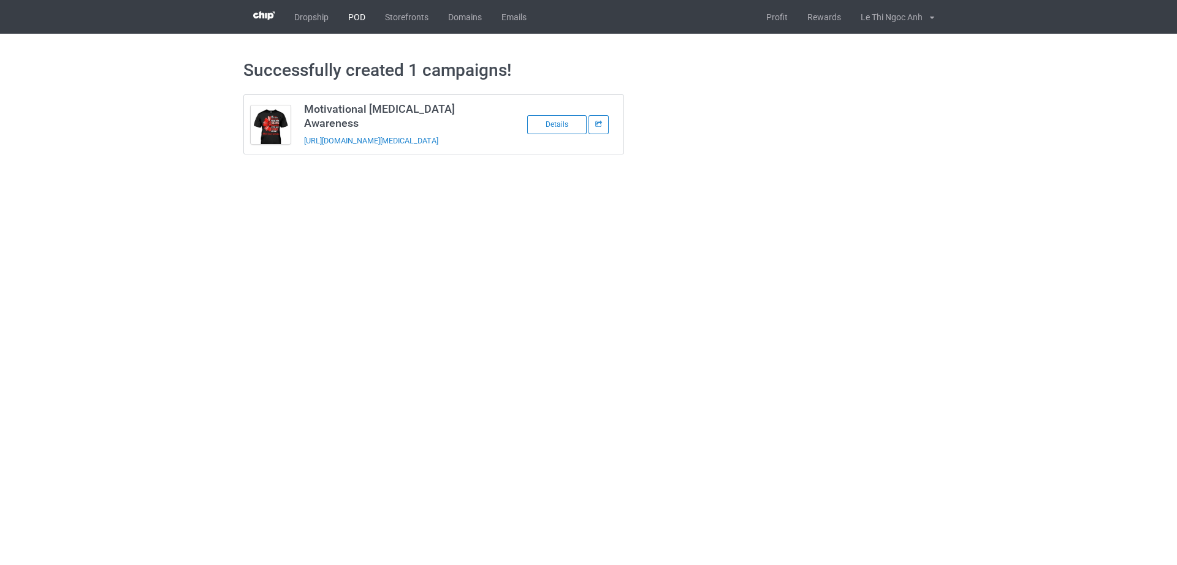
click at [358, 17] on link "POD" at bounding box center [356, 17] width 37 height 34
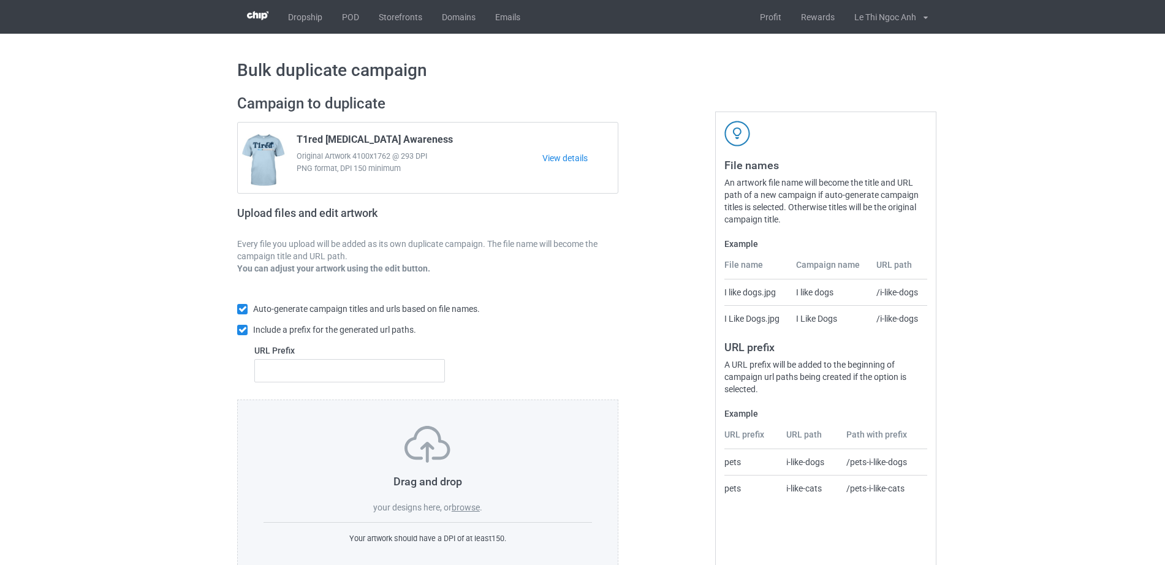
click at [470, 511] on label "browse" at bounding box center [466, 508] width 28 height 10
click at [0, 0] on input "browse" at bounding box center [0, 0] width 0 height 0
click at [467, 511] on label "browse" at bounding box center [466, 508] width 28 height 10
click at [0, 0] on input "browse" at bounding box center [0, 0] width 0 height 0
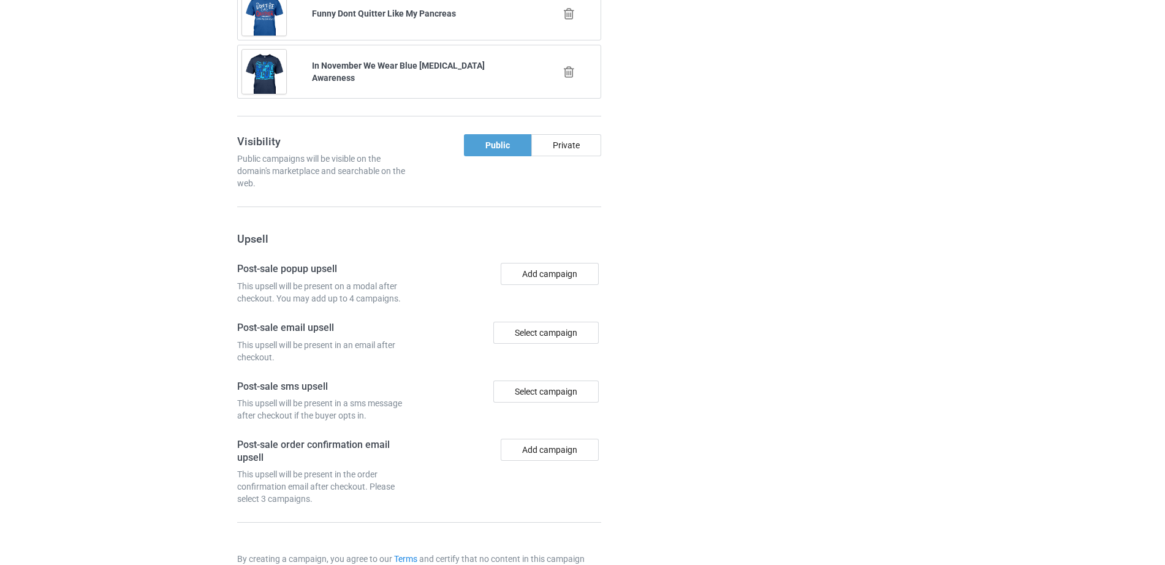
scroll to position [1198, 0]
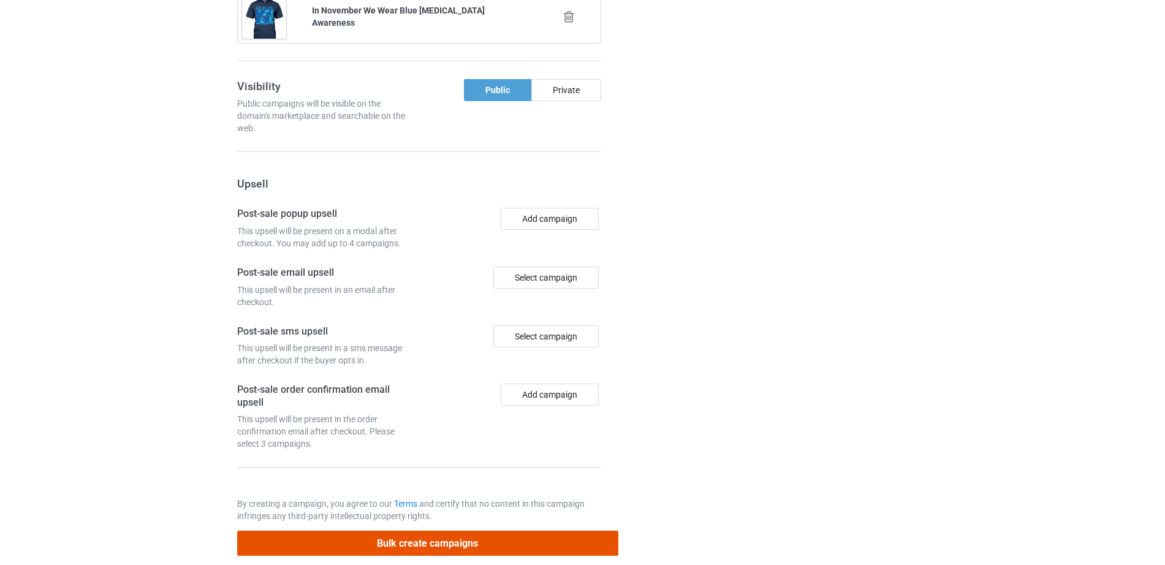
click at [397, 531] on button "Bulk create campaigns" at bounding box center [427, 543] width 381 height 25
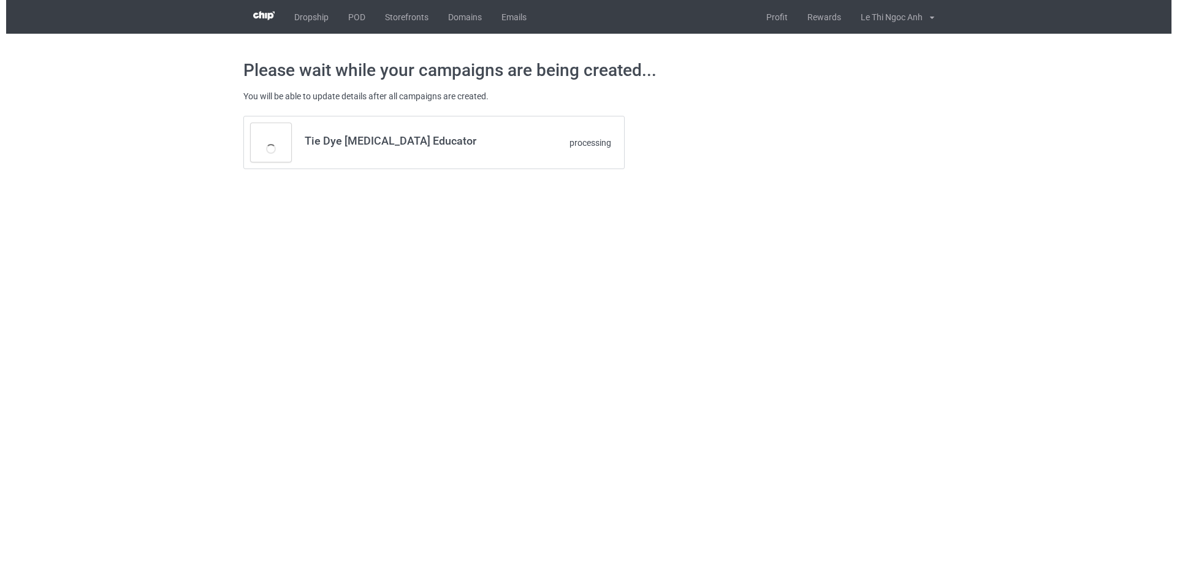
scroll to position [0, 0]
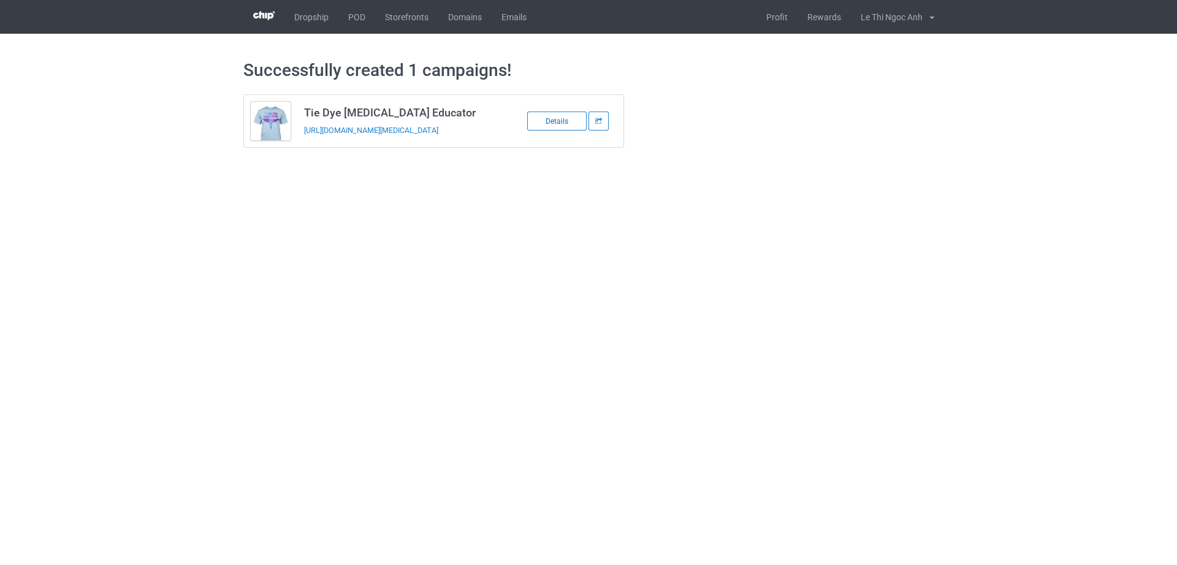
click at [554, 114] on div "Details" at bounding box center [556, 121] width 59 height 19
